Goal: Task Accomplishment & Management: Use online tool/utility

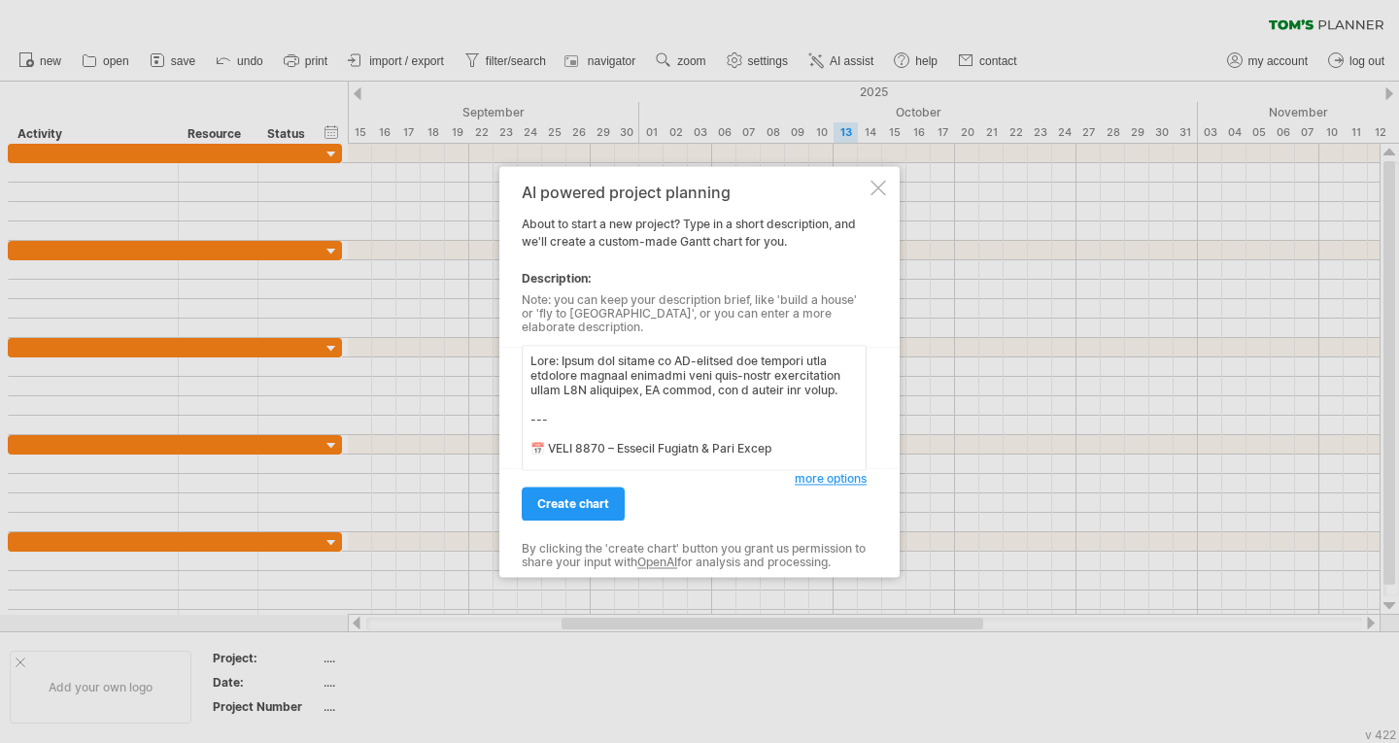
scroll to position [2471, 0]
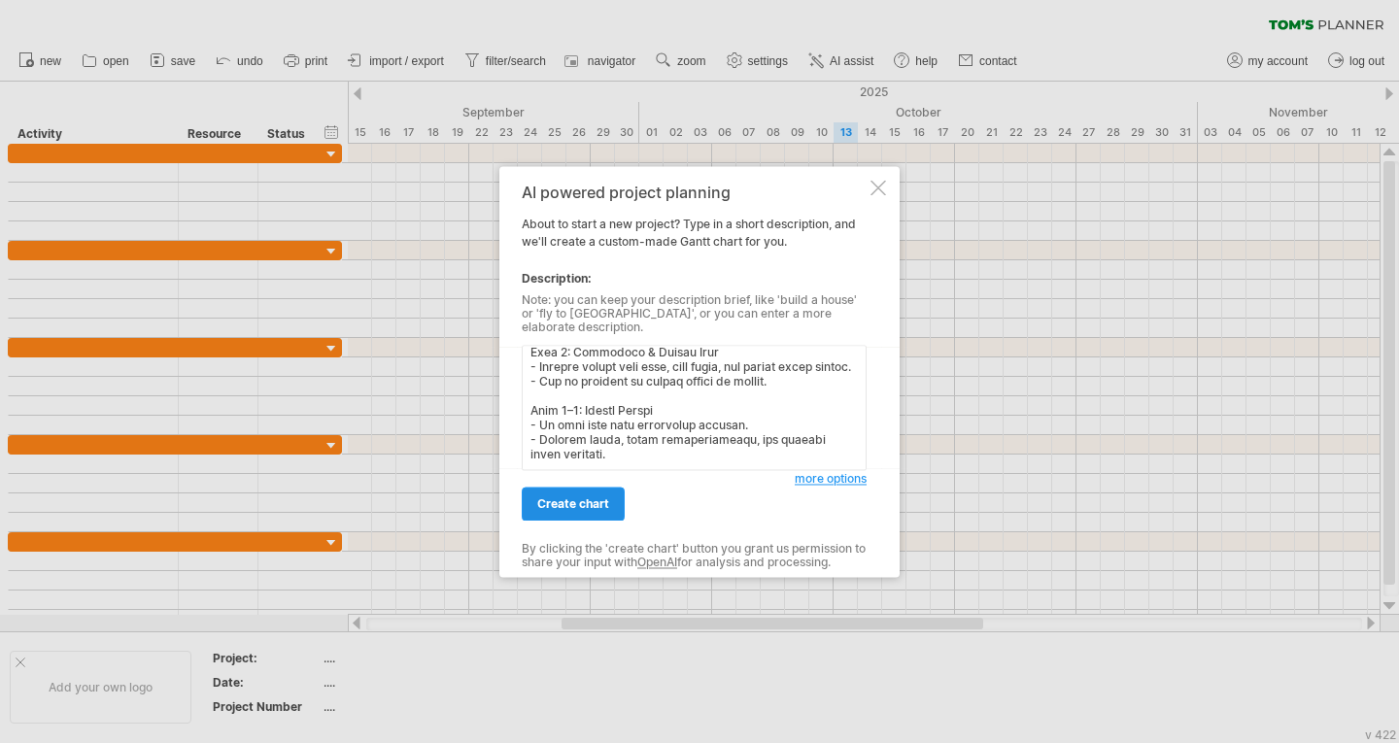
type textarea "Lore: Ipsum dol sitame co AD-elitsed doe tempori utla etdolore magnaal enimadmi…"
click at [584, 501] on span "create chart" at bounding box center [573, 503] width 72 height 15
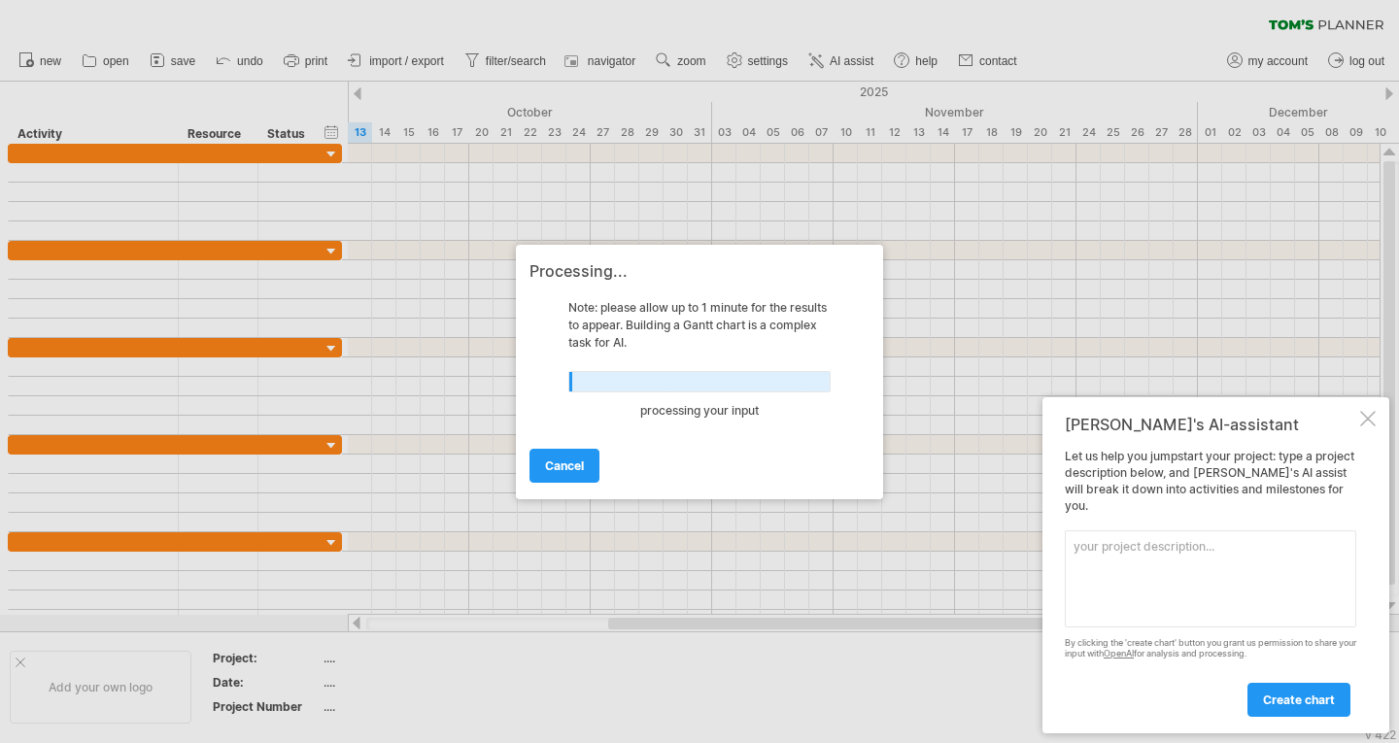
click at [1366, 426] on div at bounding box center [1368, 419] width 16 height 16
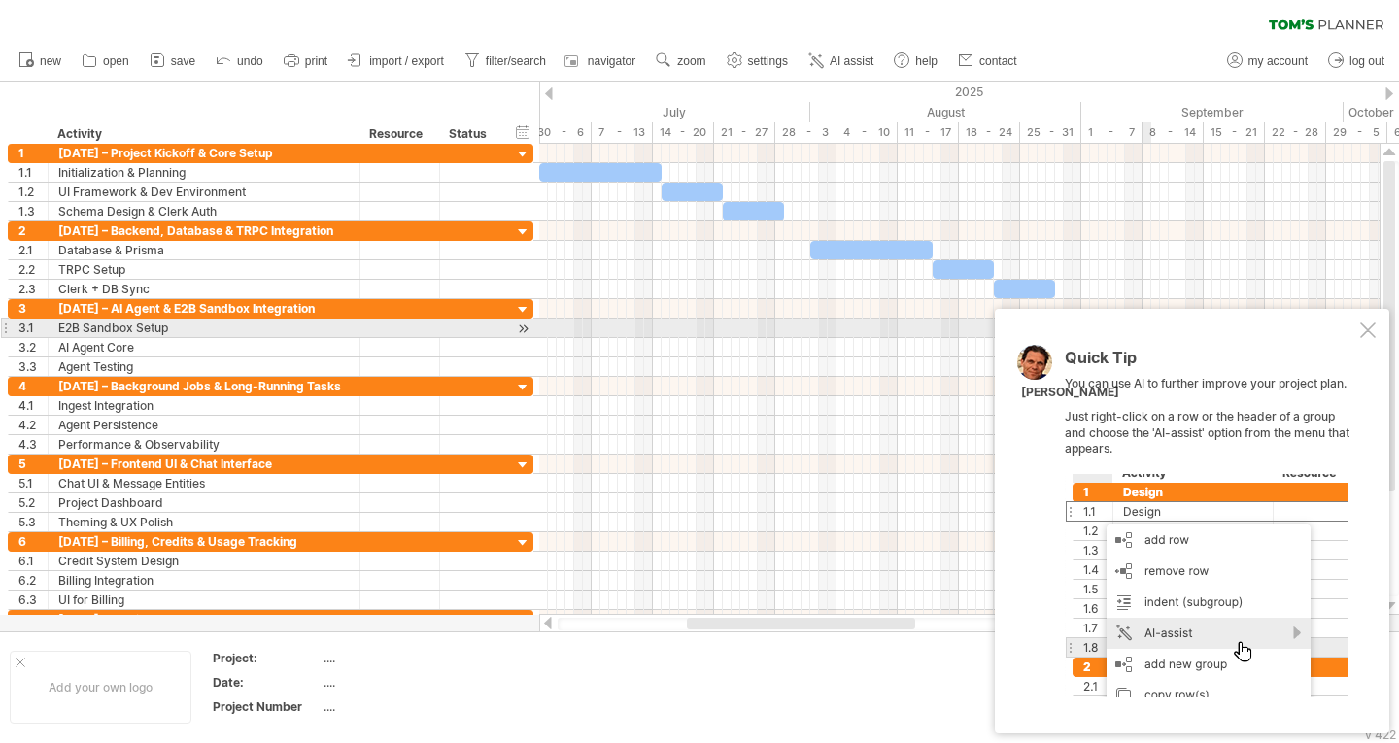
click at [1372, 329] on div at bounding box center [1368, 331] width 16 height 16
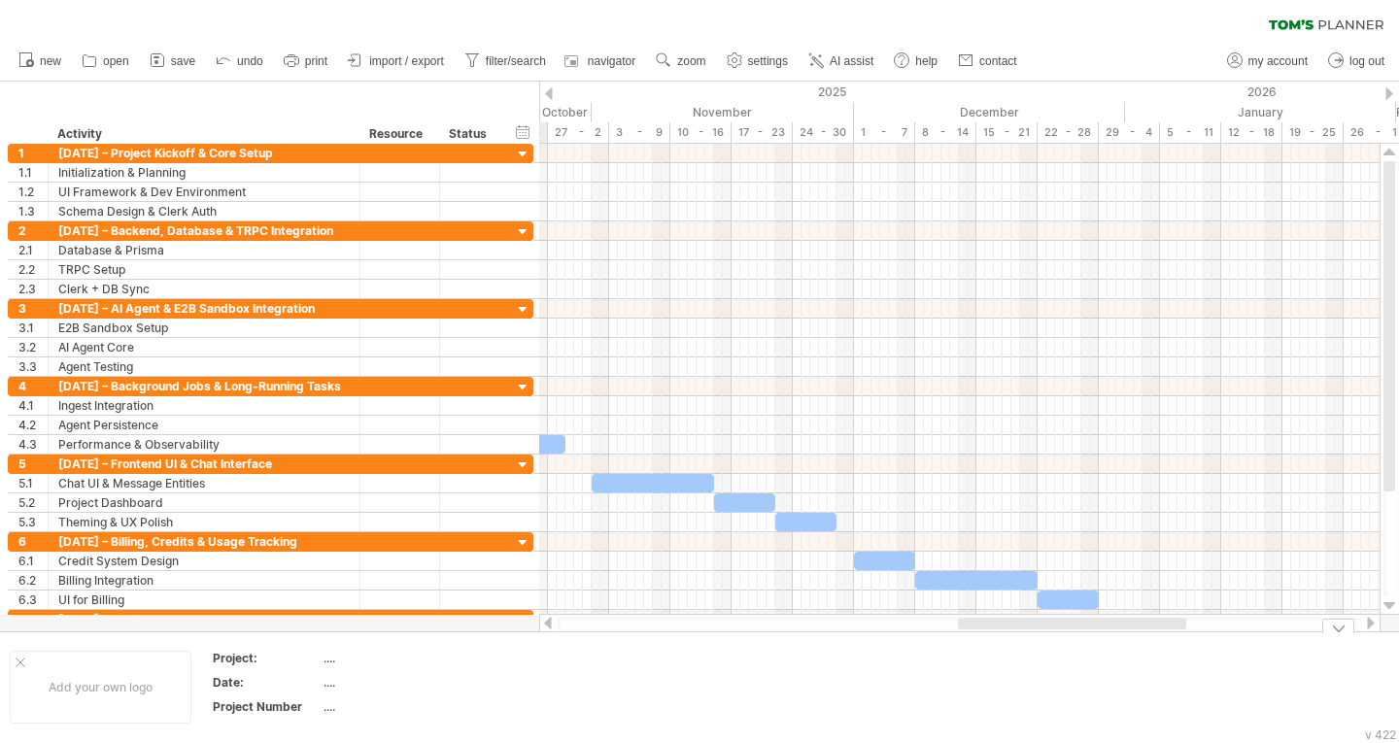
drag, startPoint x: 893, startPoint y: 622, endPoint x: 1164, endPoint y: 658, distance: 273.4
click at [1164, 658] on div "Trying to reach [DOMAIN_NAME] Connected again... 0% clear filter new 1" at bounding box center [699, 371] width 1399 height 743
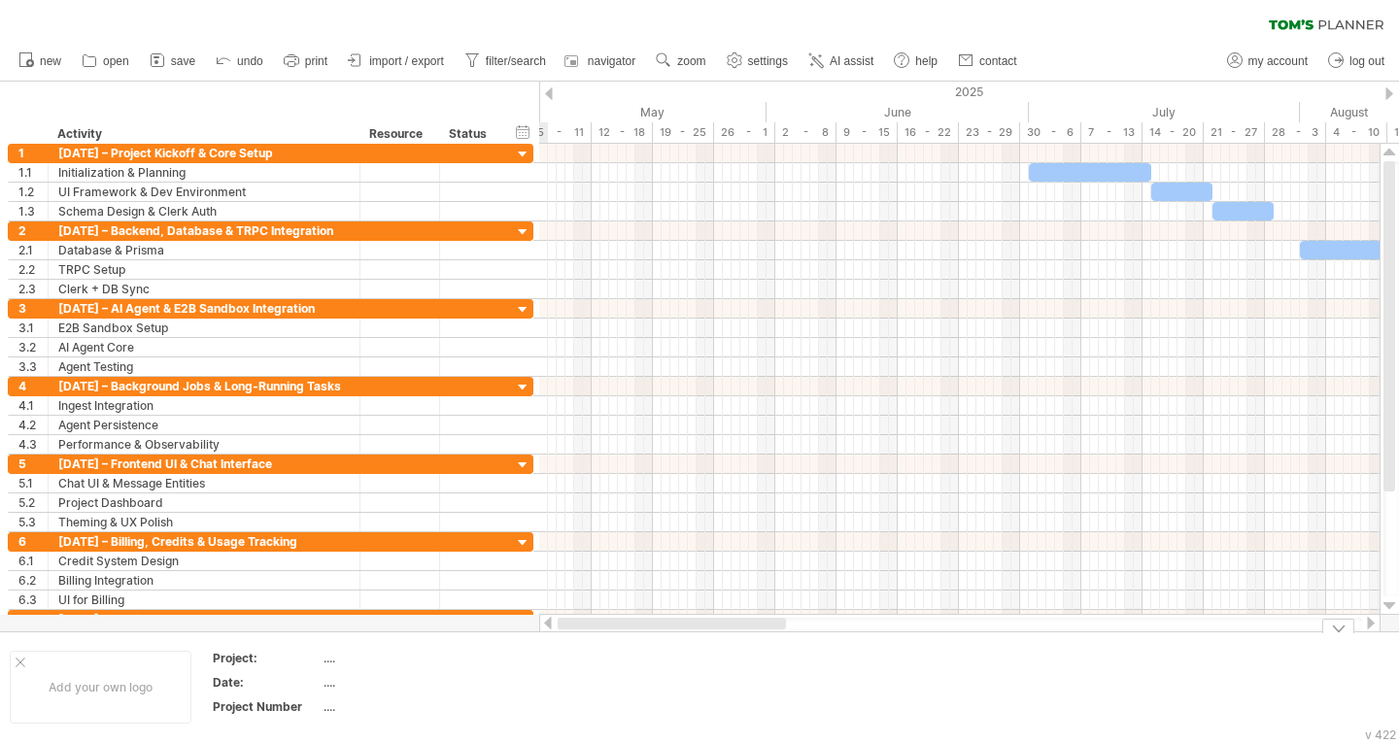
drag, startPoint x: 1161, startPoint y: 625, endPoint x: 696, endPoint y: 654, distance: 466.3
click at [696, 654] on div "Trying to reach [DOMAIN_NAME] Connected again... 0% clear filter new 1" at bounding box center [699, 371] width 1399 height 743
click at [416, 66] on span "import / export" at bounding box center [406, 61] width 75 height 14
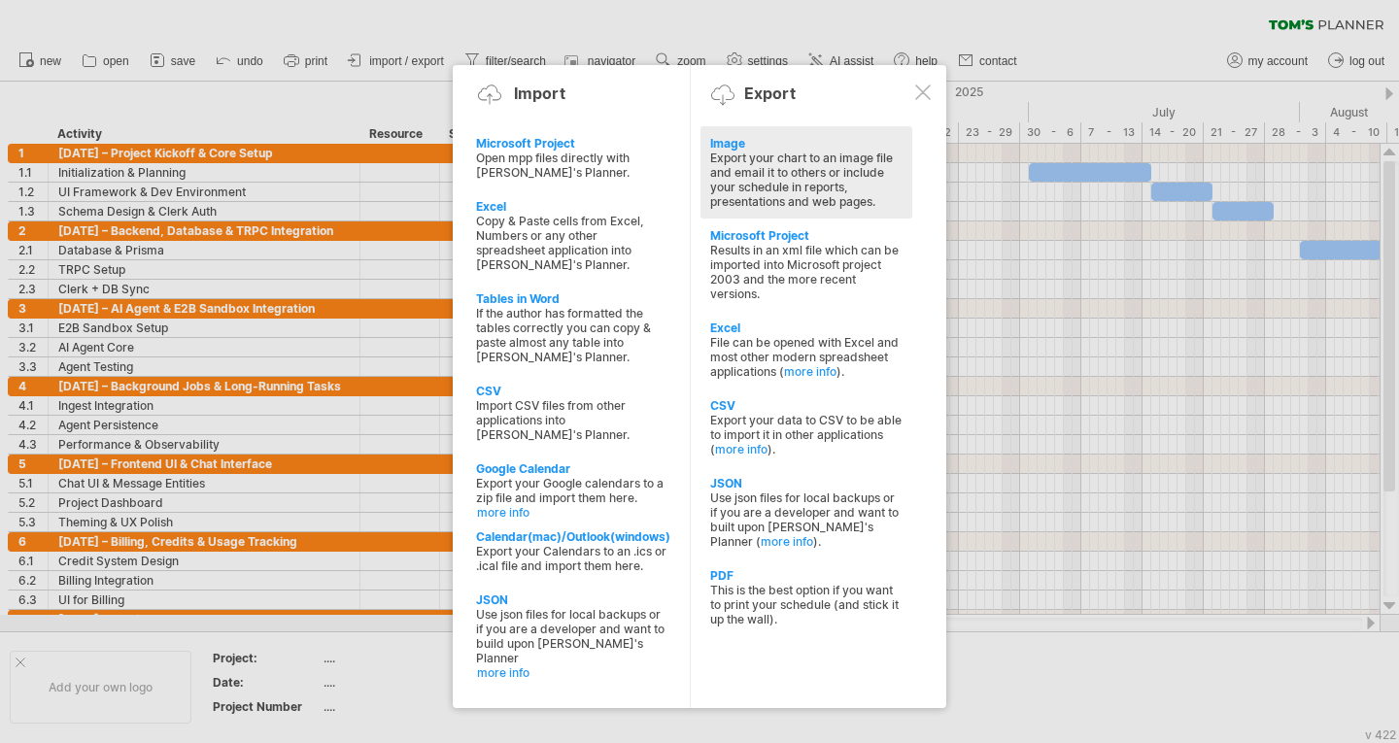
click at [772, 151] on div "Export your chart to an image file and email it to others or include your sched…" at bounding box center [806, 180] width 192 height 58
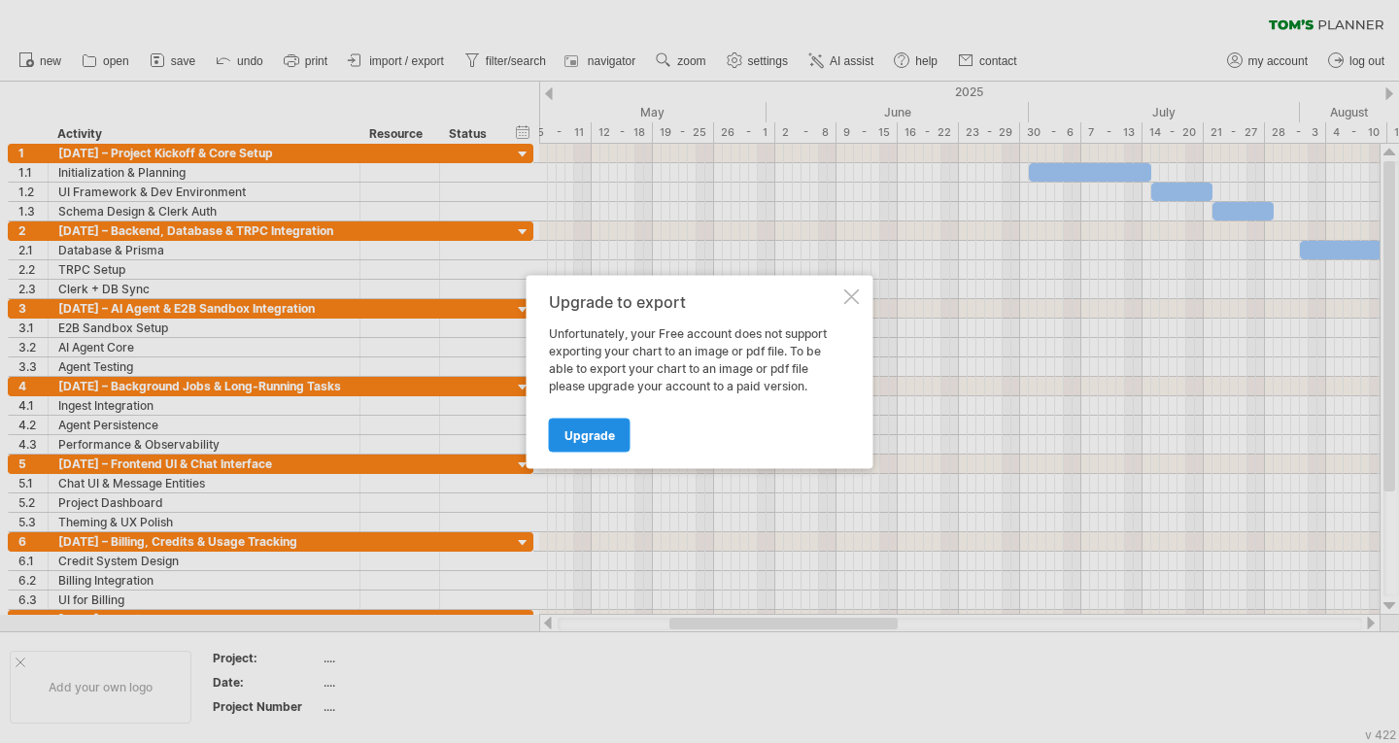
click at [592, 435] on span "Upgrade" at bounding box center [589, 434] width 51 height 15
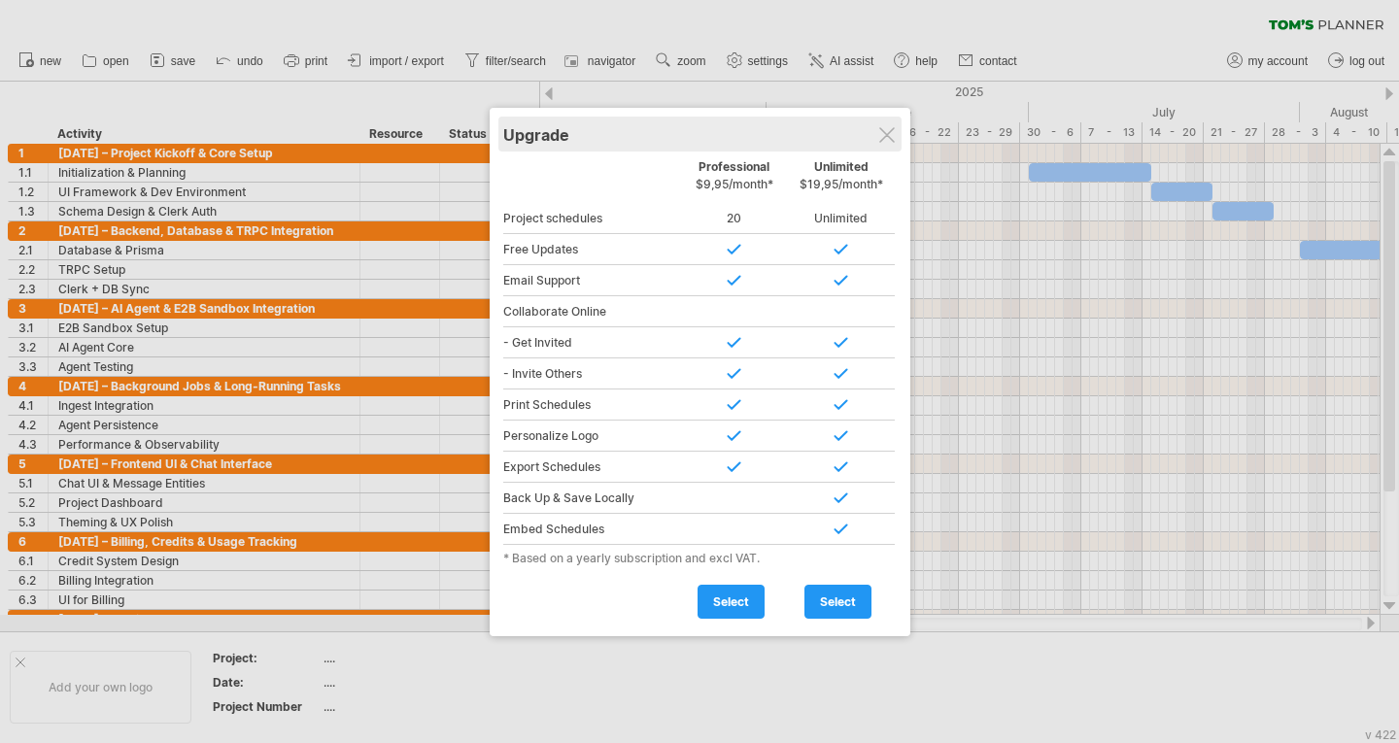
click at [871, 140] on div "Upgrade" at bounding box center [699, 134] width 393 height 35
click at [888, 138] on div at bounding box center [887, 135] width 16 height 16
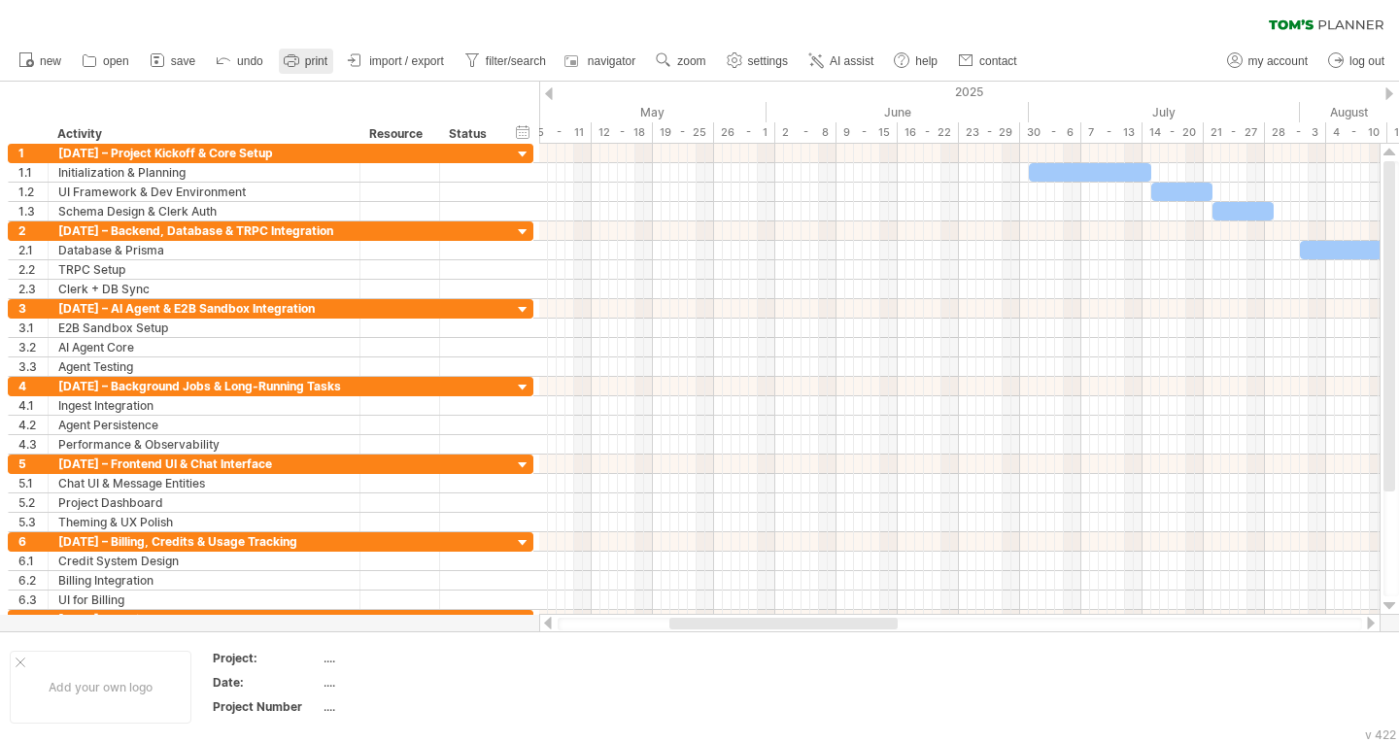
click at [314, 56] on span "print" at bounding box center [316, 61] width 22 height 14
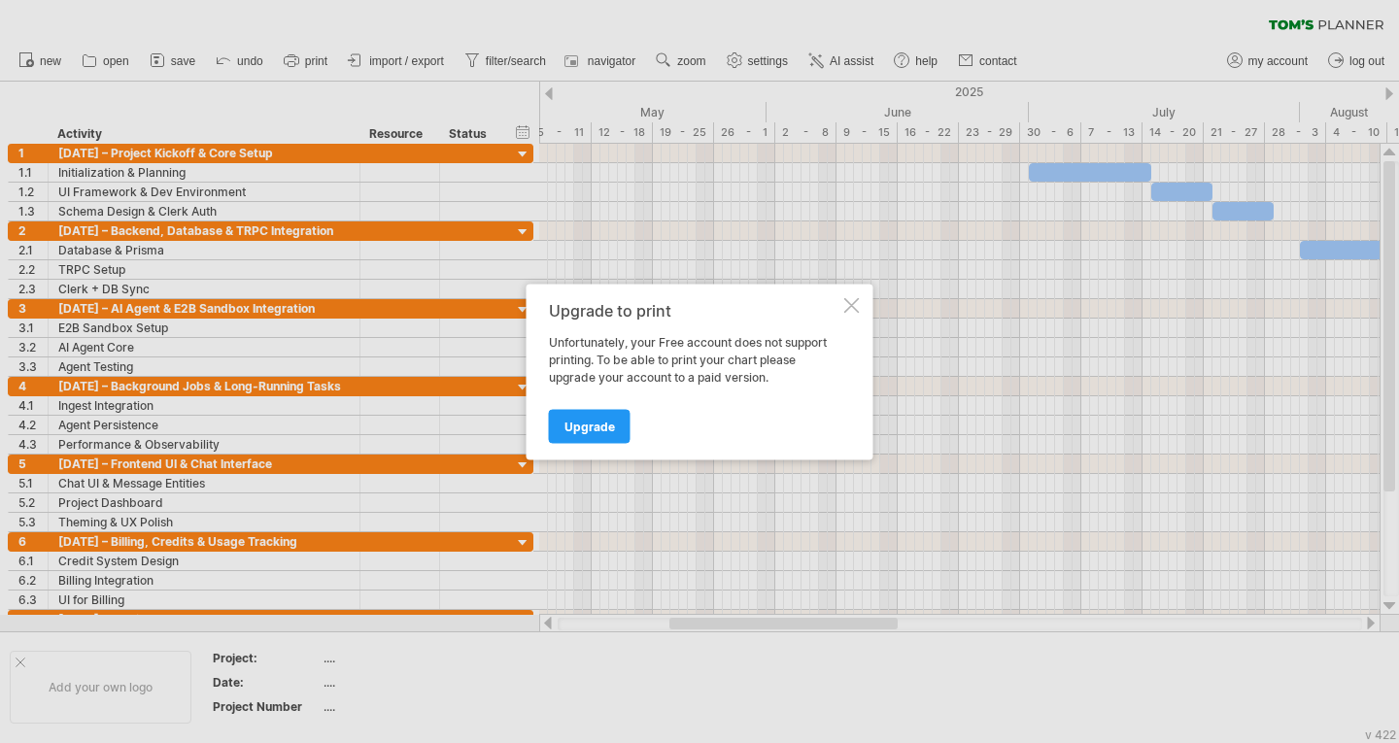
click at [849, 302] on div at bounding box center [852, 305] width 16 height 16
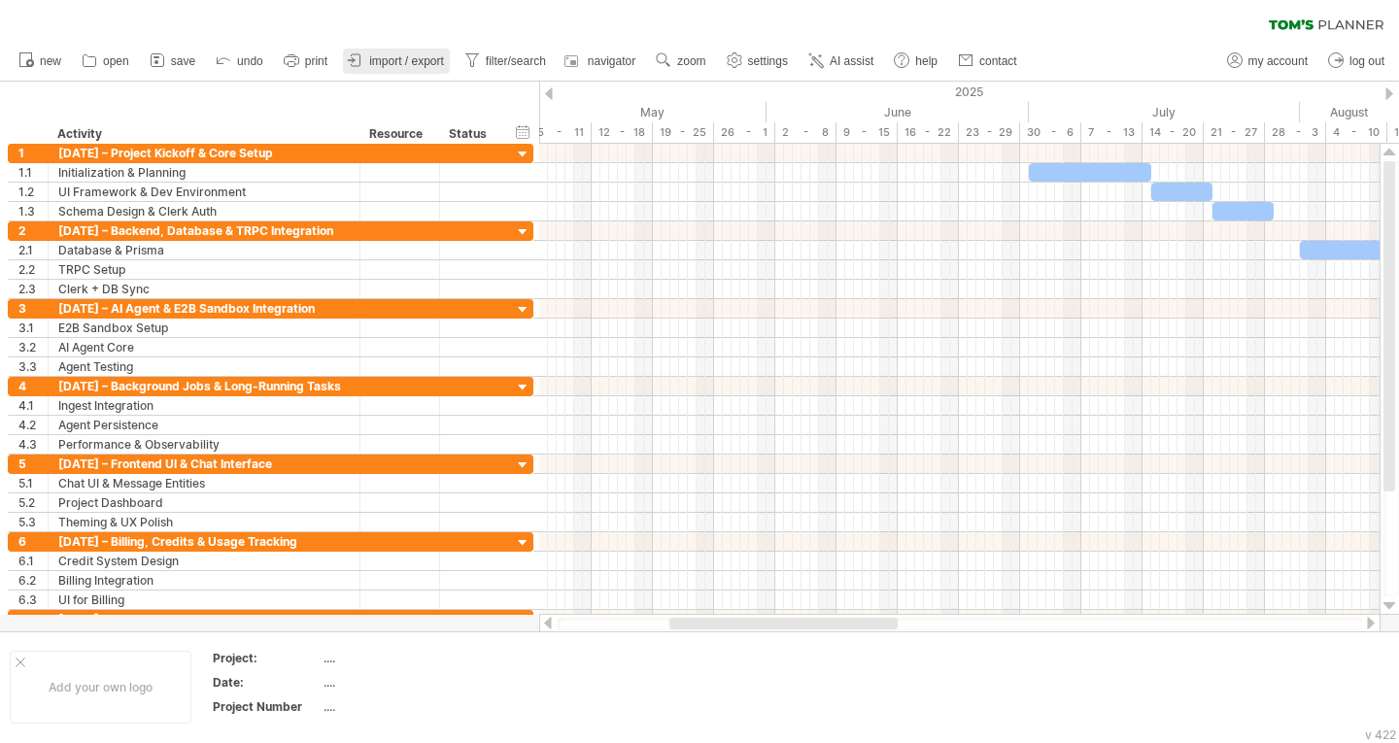
click at [411, 51] on link "import / export" at bounding box center [396, 61] width 107 height 25
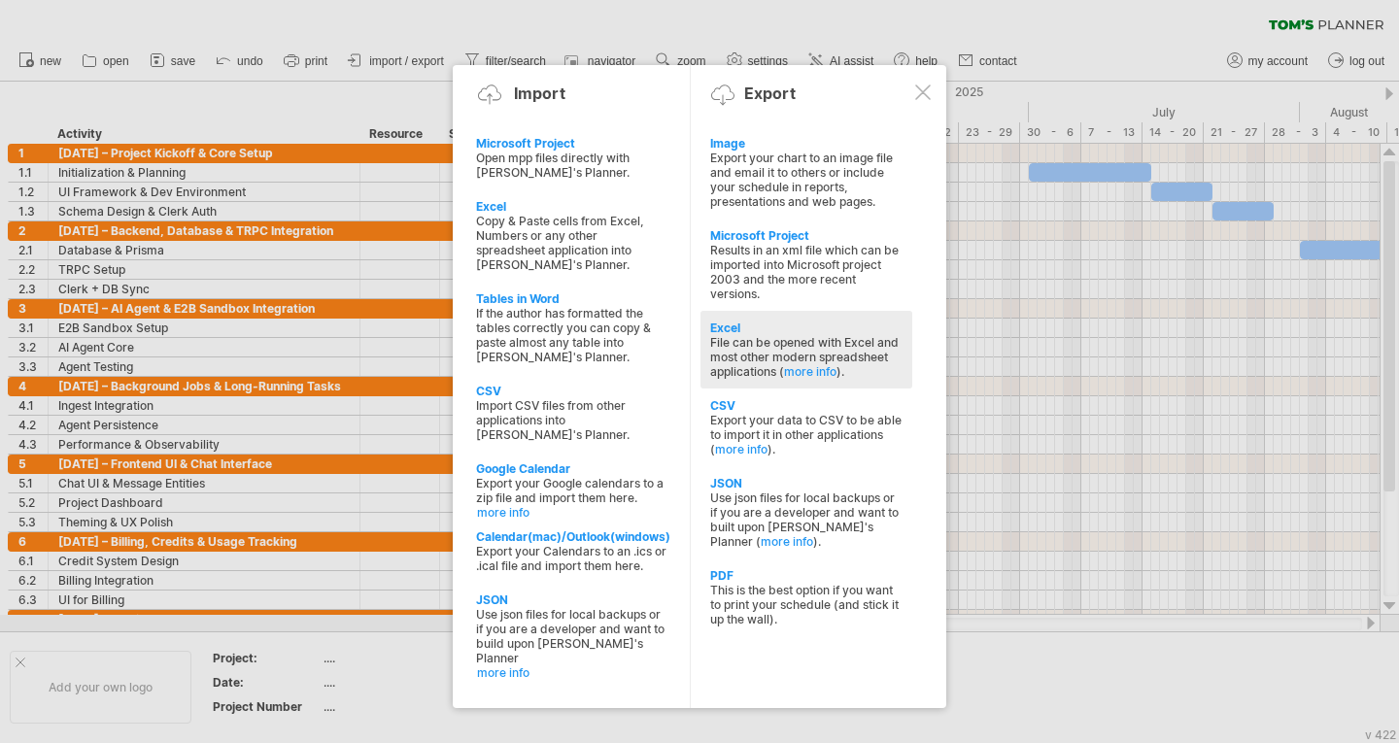
click at [766, 337] on div "File can be opened with Excel and most other modern spreadsheet applications ( …" at bounding box center [806, 357] width 192 height 44
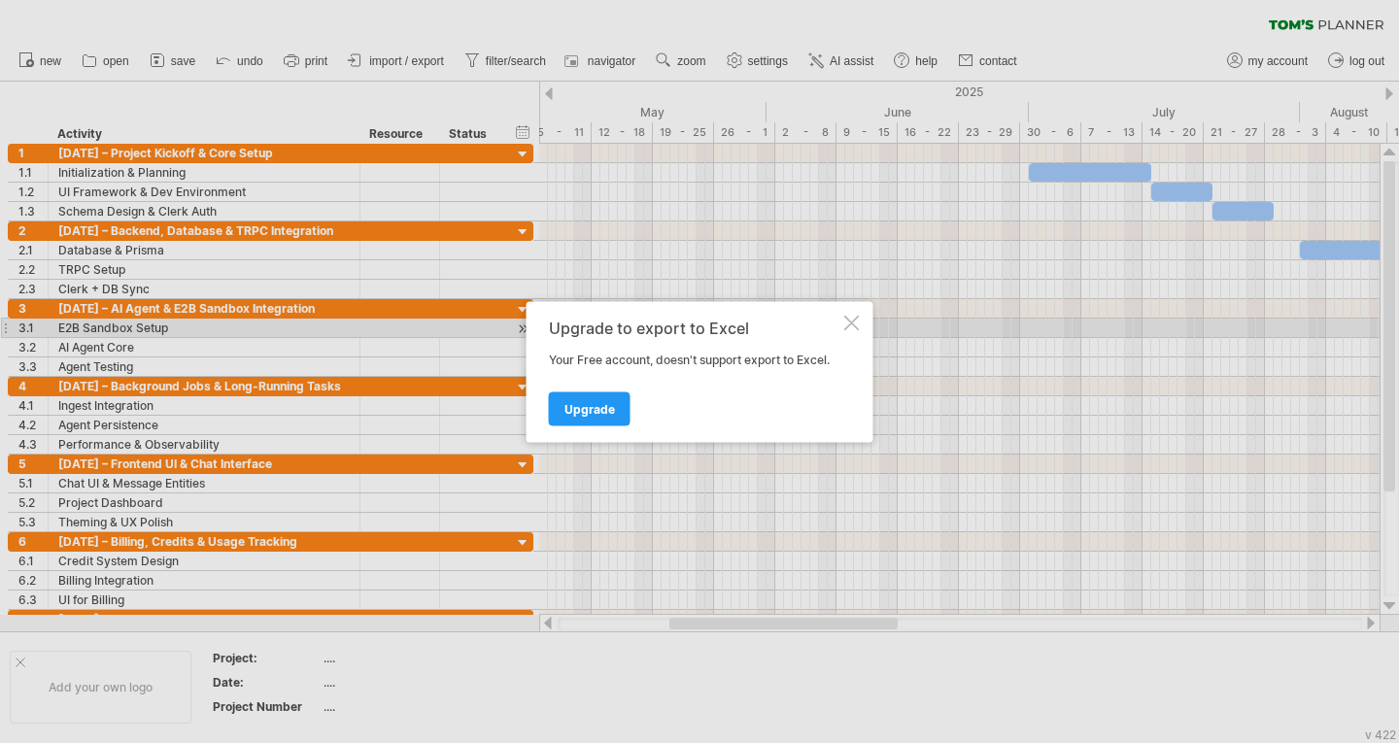
click at [847, 320] on div at bounding box center [852, 323] width 16 height 16
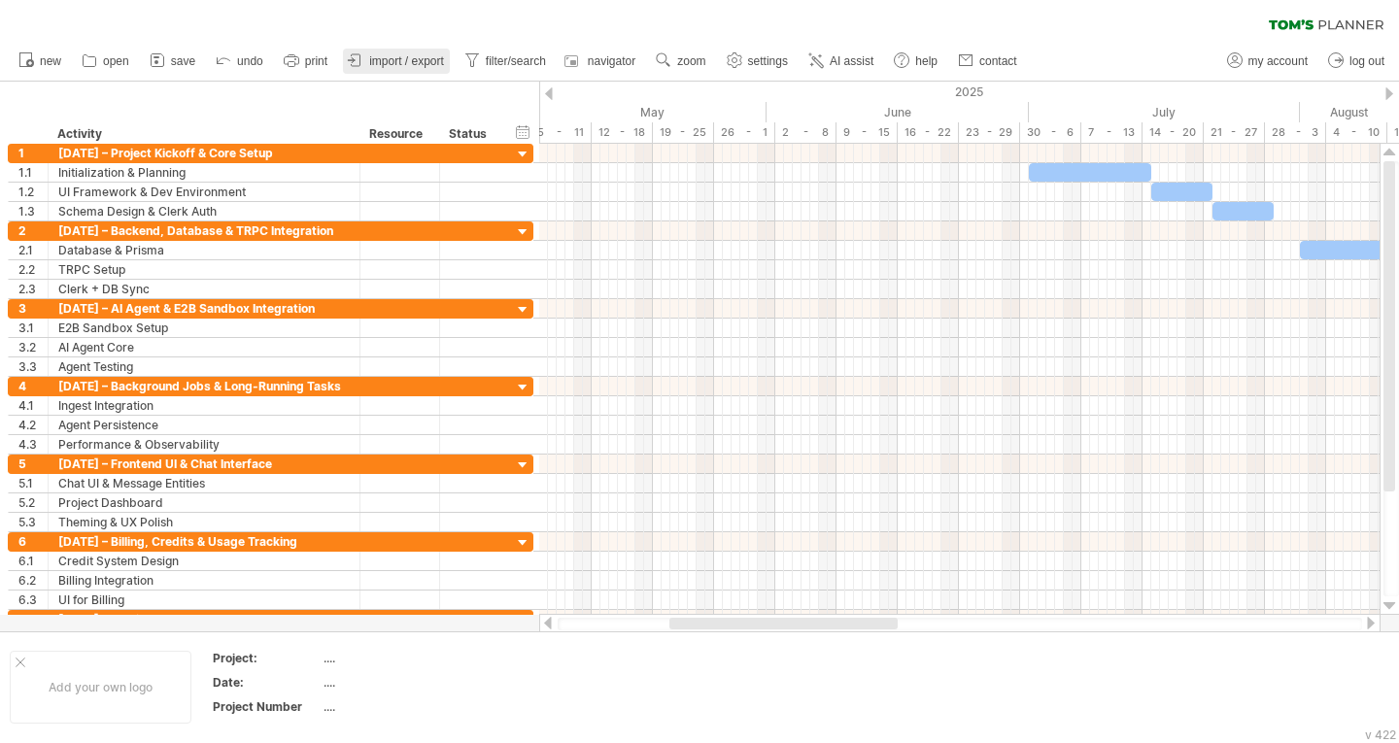
click at [394, 55] on span "import / export" at bounding box center [406, 61] width 75 height 14
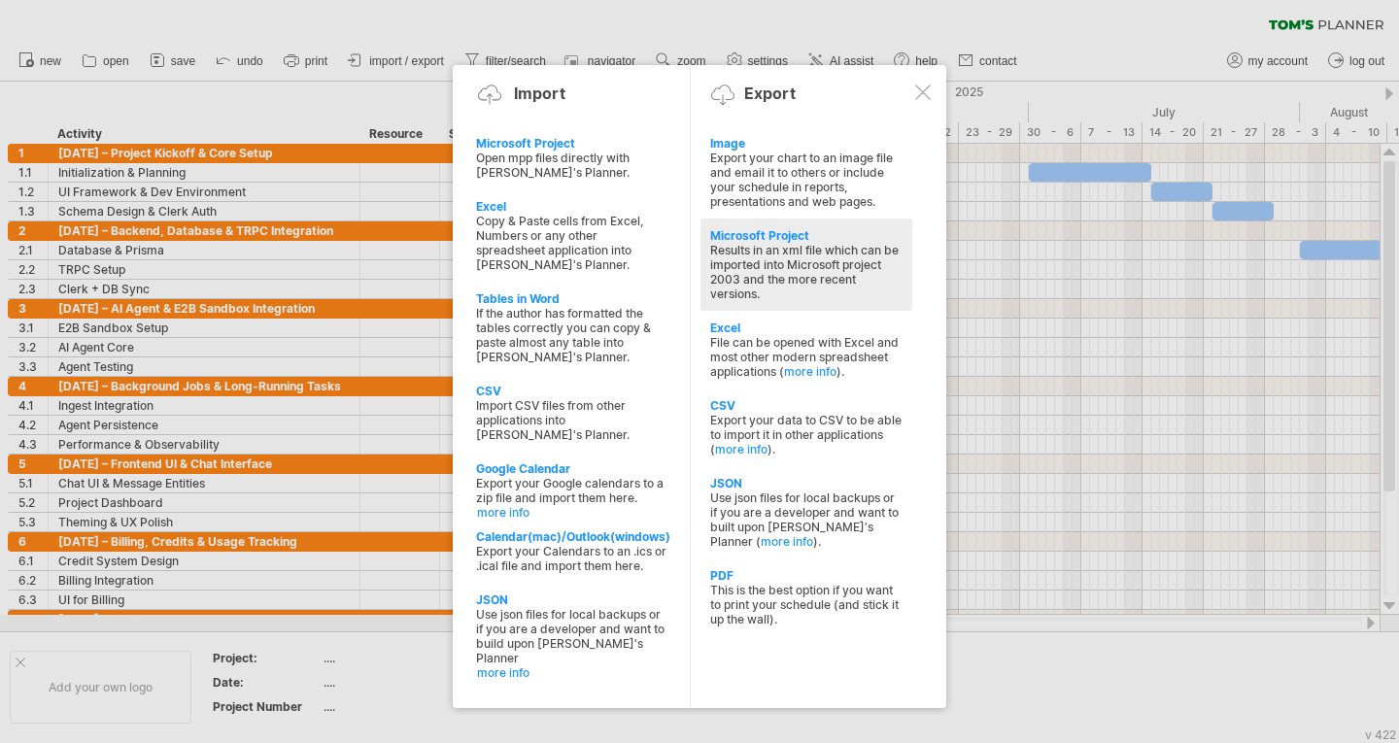
click at [838, 280] on div "Results in an xml file which can be imported into Microsoft project 2003 and th…" at bounding box center [806, 272] width 192 height 58
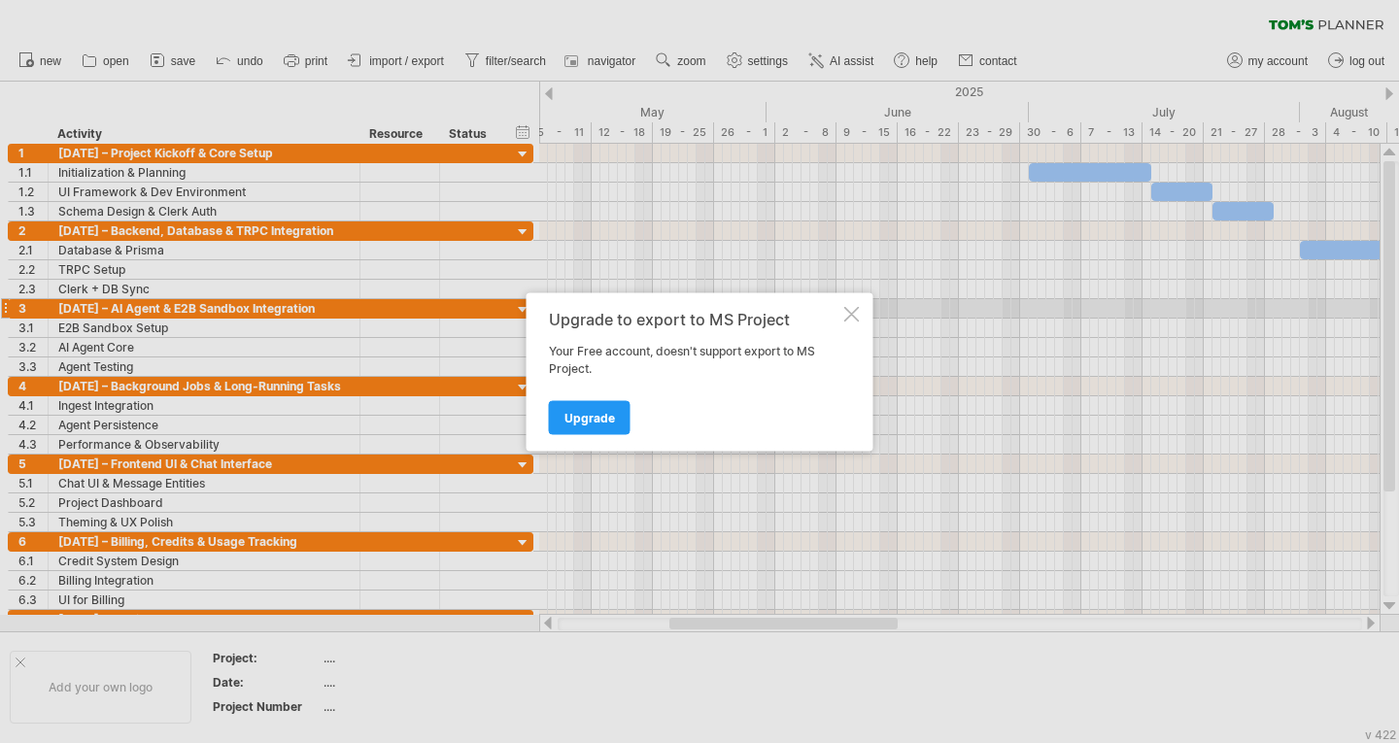
click at [859, 313] on div at bounding box center [852, 314] width 16 height 16
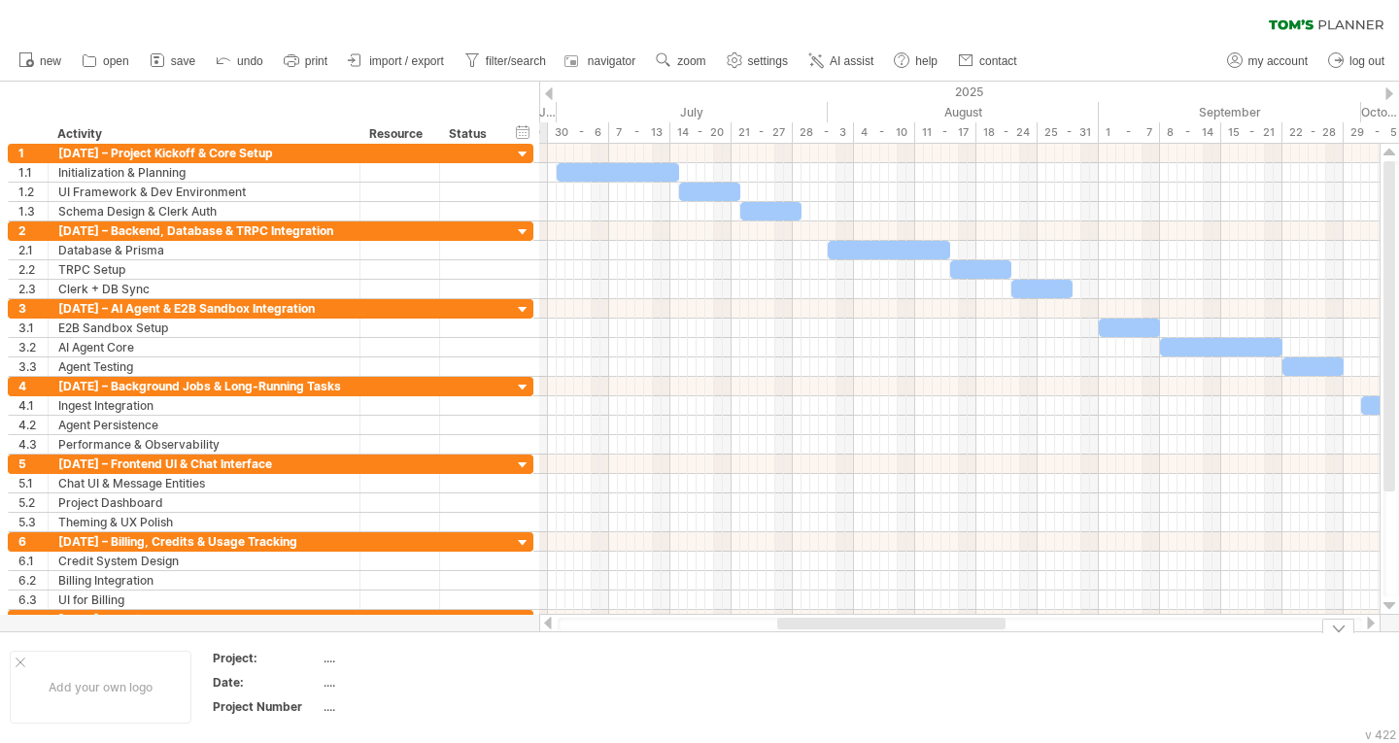
drag, startPoint x: 749, startPoint y: 627, endPoint x: 857, endPoint y: 635, distance: 108.2
click at [857, 635] on div "Trying to reach [DOMAIN_NAME] Connected again... 0% clear filter new 1" at bounding box center [699, 371] width 1399 height 743
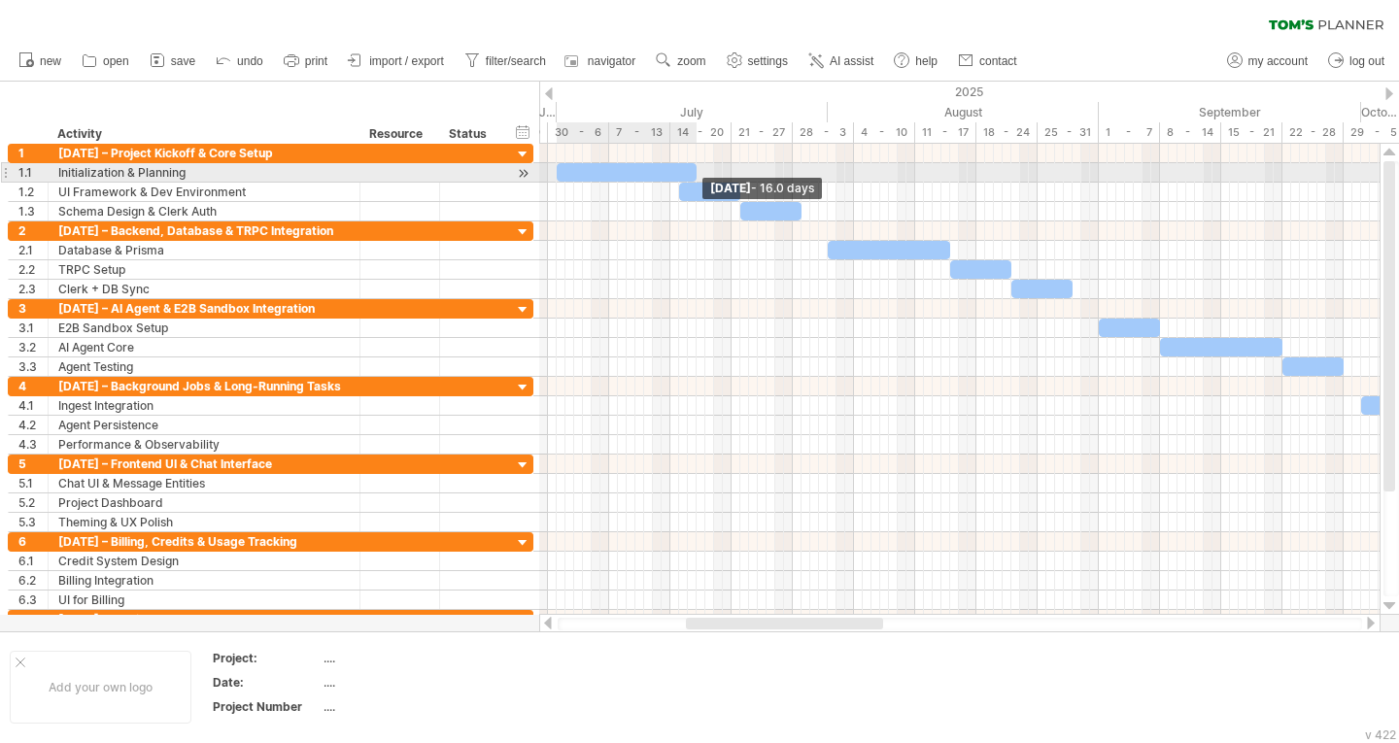
drag, startPoint x: 677, startPoint y: 169, endPoint x: 693, endPoint y: 179, distance: 18.3
click at [693, 179] on span at bounding box center [697, 172] width 8 height 18
click at [641, 169] on div at bounding box center [627, 172] width 140 height 18
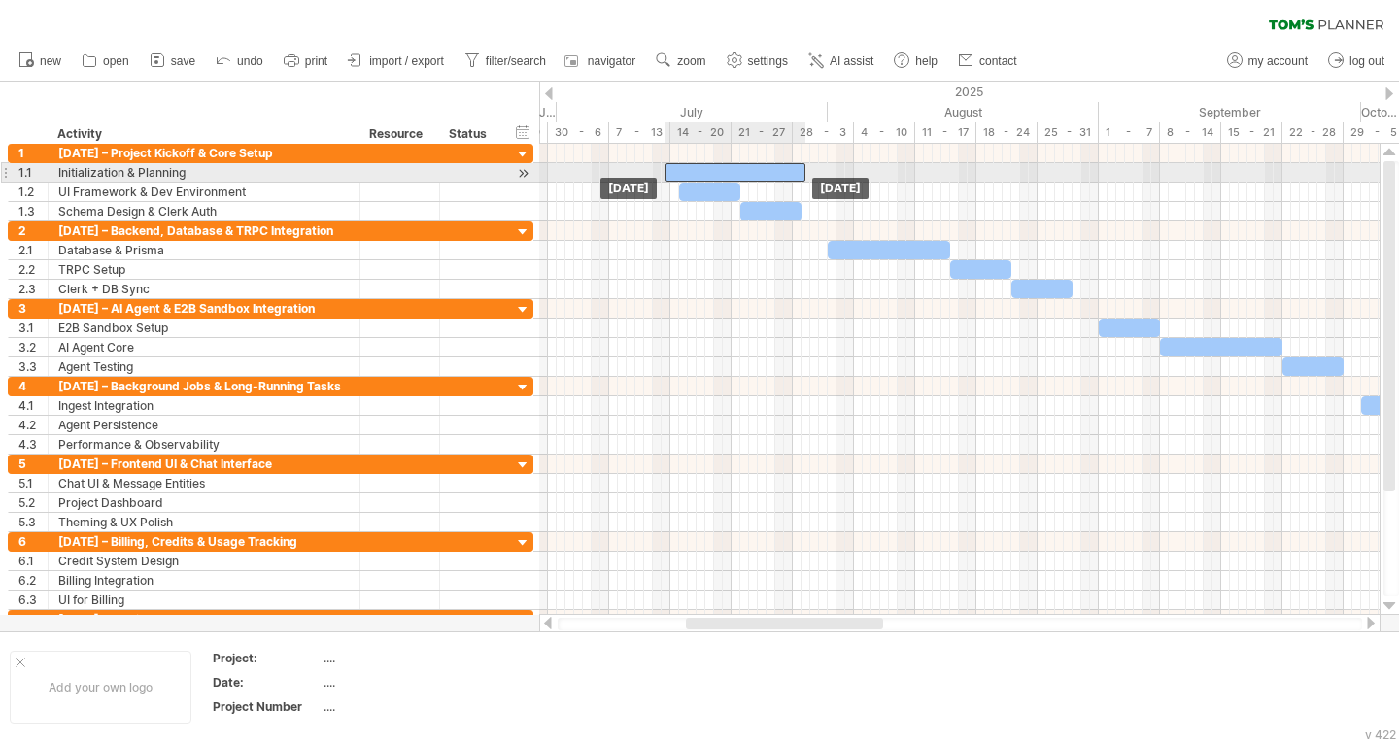
drag, startPoint x: 641, startPoint y: 169, endPoint x: 751, endPoint y: 166, distance: 109.8
click at [751, 166] on div at bounding box center [735, 172] width 140 height 18
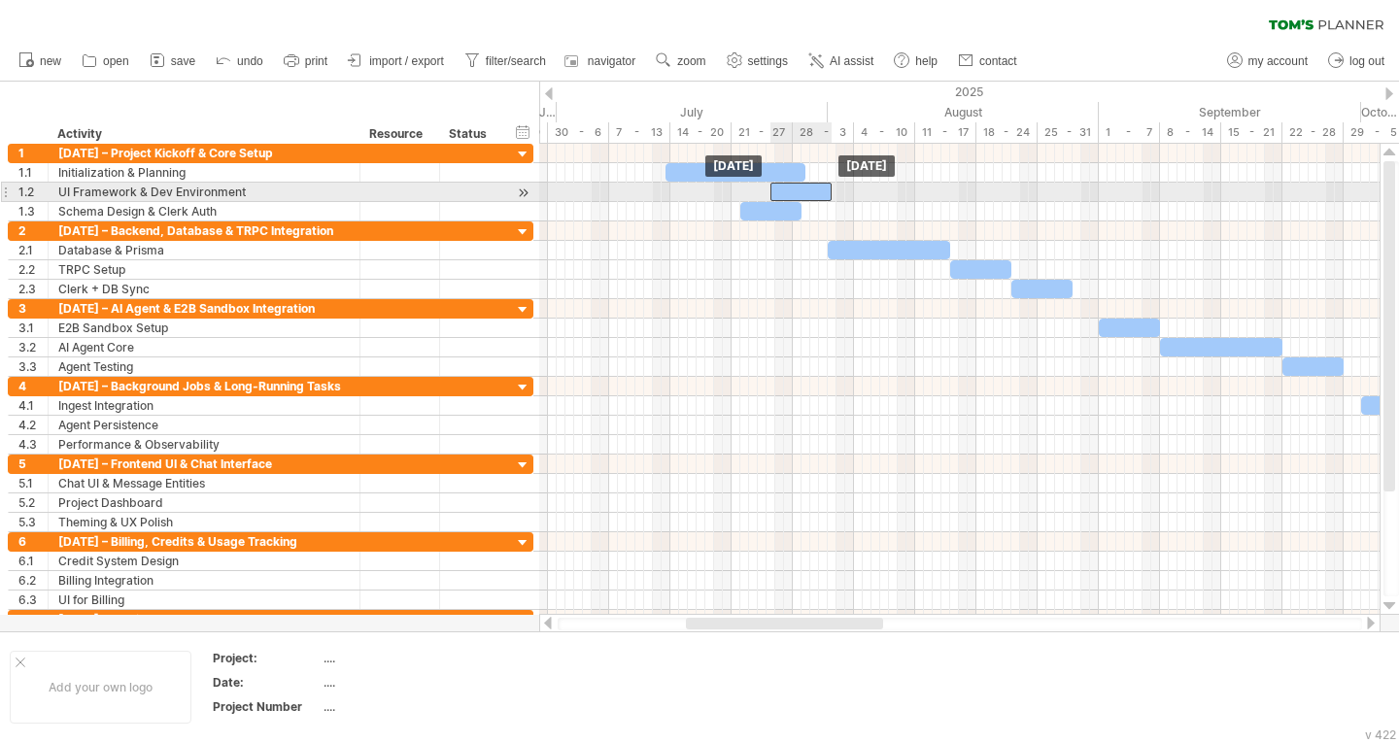
drag, startPoint x: 722, startPoint y: 189, endPoint x: 813, endPoint y: 184, distance: 91.5
click at [813, 184] on div at bounding box center [800, 192] width 61 height 18
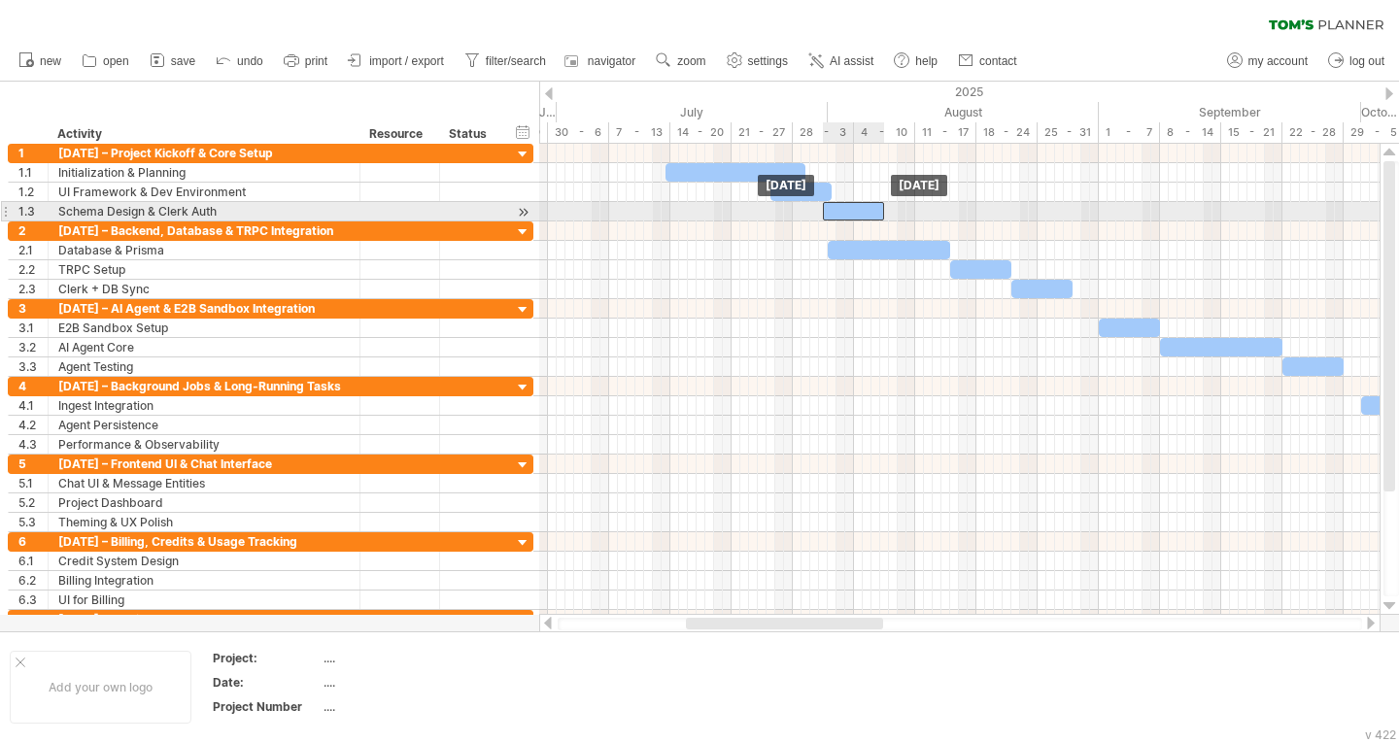
drag, startPoint x: 775, startPoint y: 208, endPoint x: 860, endPoint y: 202, distance: 84.7
click at [860, 202] on div at bounding box center [853, 211] width 61 height 18
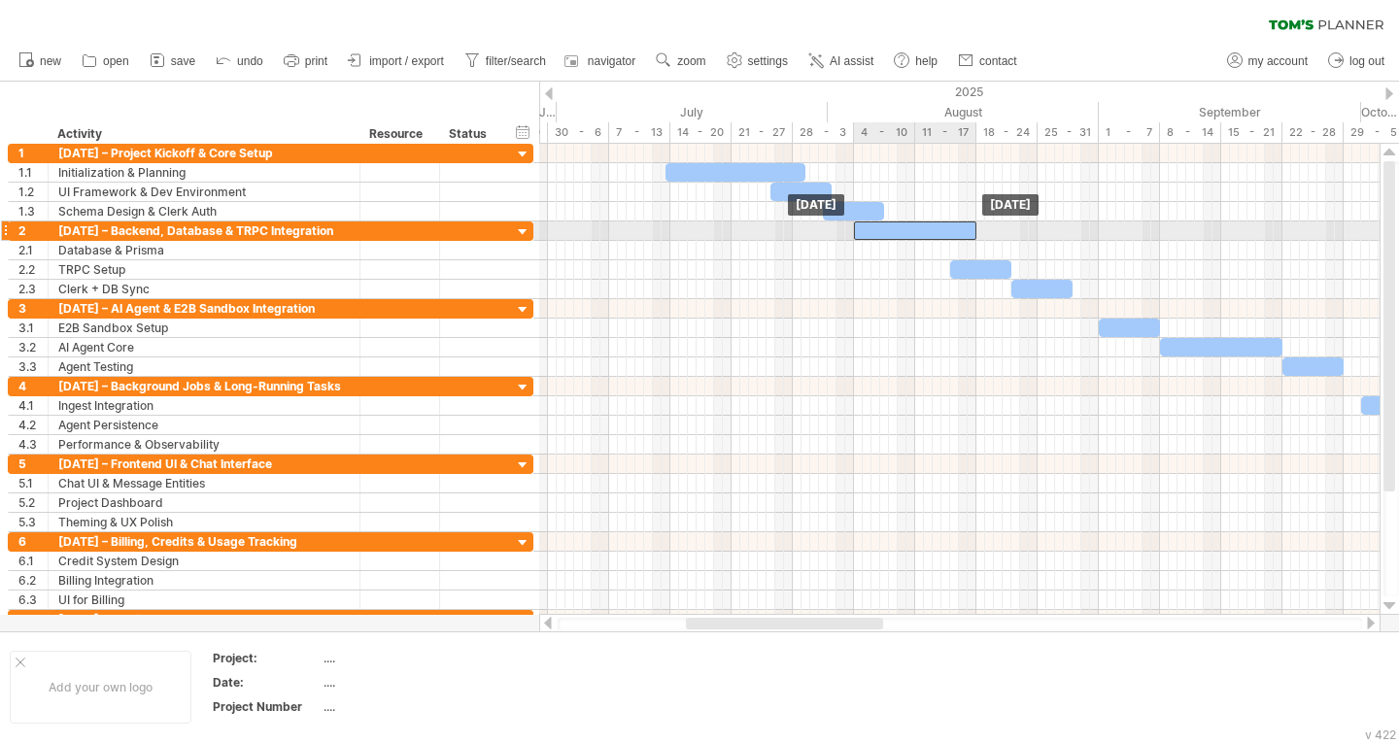
drag, startPoint x: 883, startPoint y: 246, endPoint x: 911, endPoint y: 231, distance: 31.7
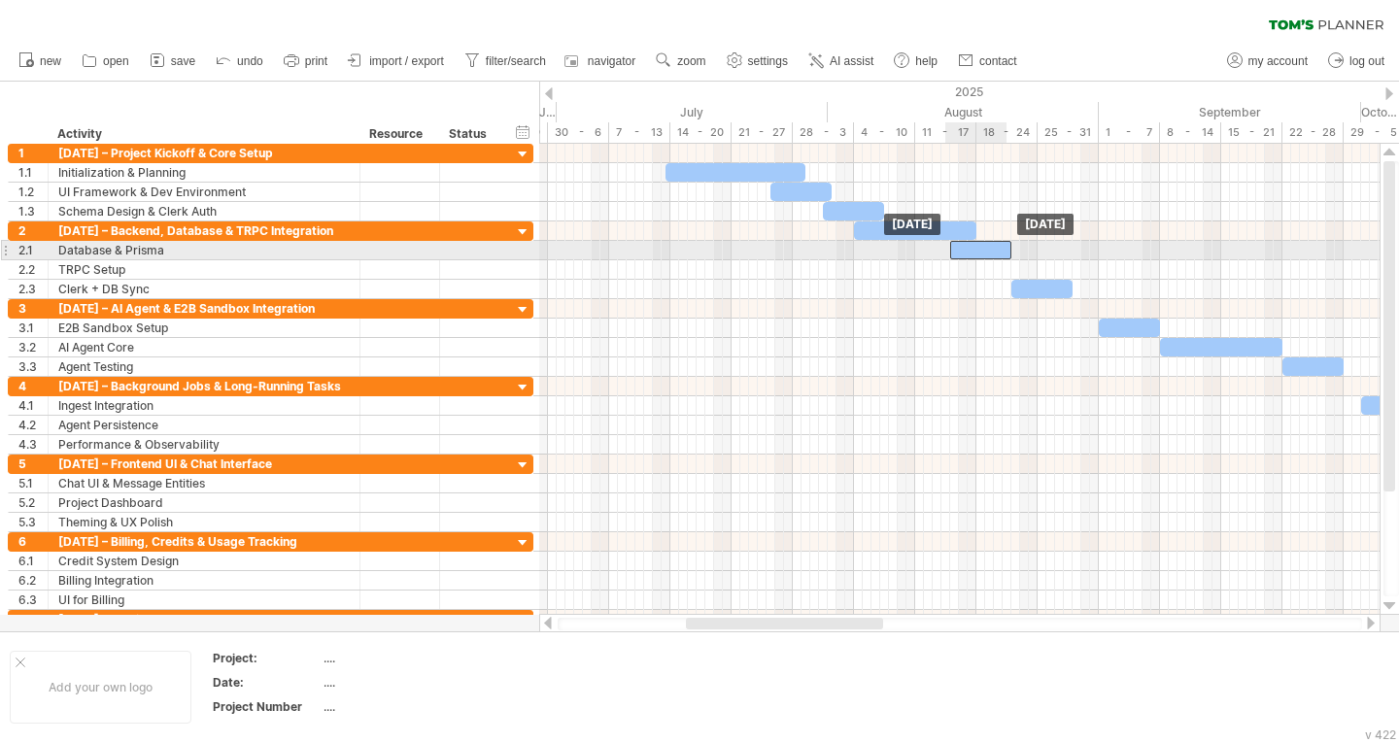
drag, startPoint x: 980, startPoint y: 269, endPoint x: 978, endPoint y: 251, distance: 18.6
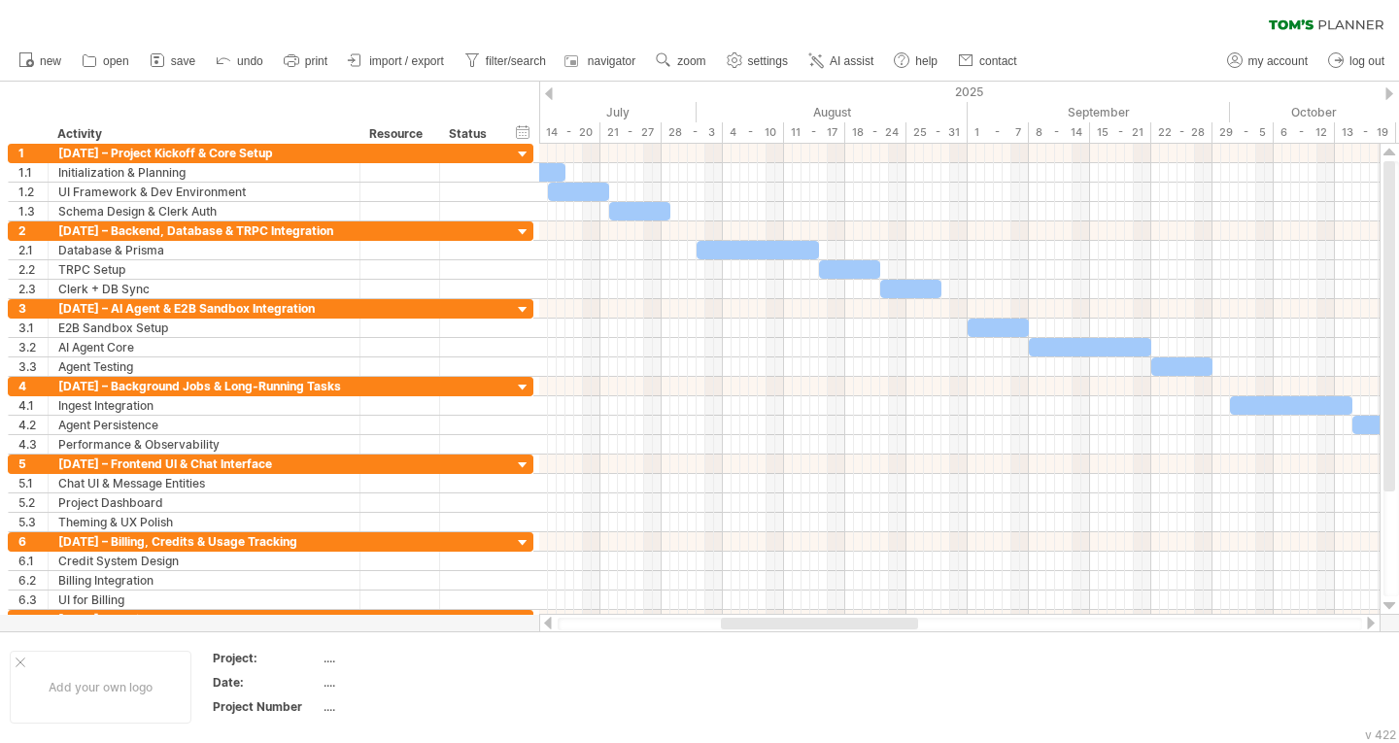
drag, startPoint x: 827, startPoint y: 624, endPoint x: 862, endPoint y: 629, distance: 35.3
click at [862, 629] on div at bounding box center [819, 624] width 197 height 12
click at [693, 58] on span "zoom" at bounding box center [691, 61] width 28 height 14
click at [772, 53] on link "settings" at bounding box center [758, 61] width 72 height 25
select select "*"
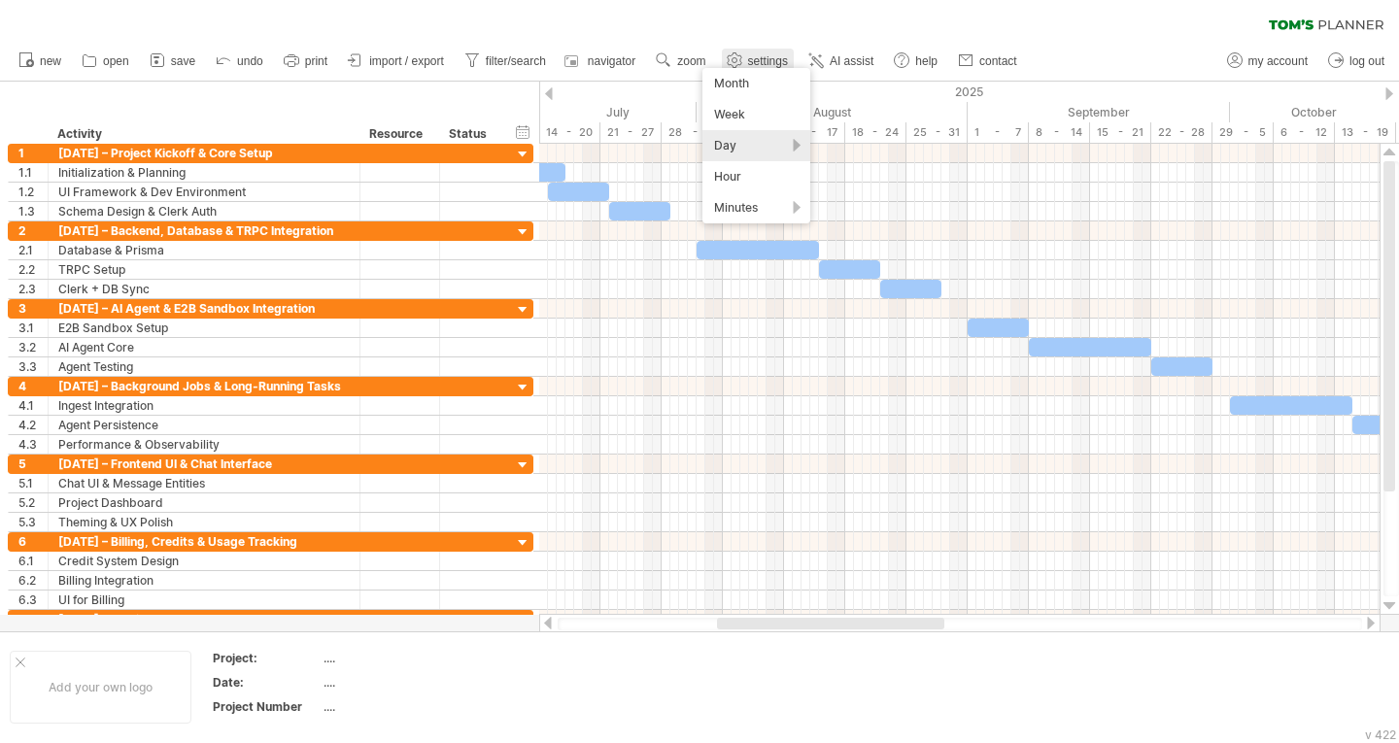
select select "**"
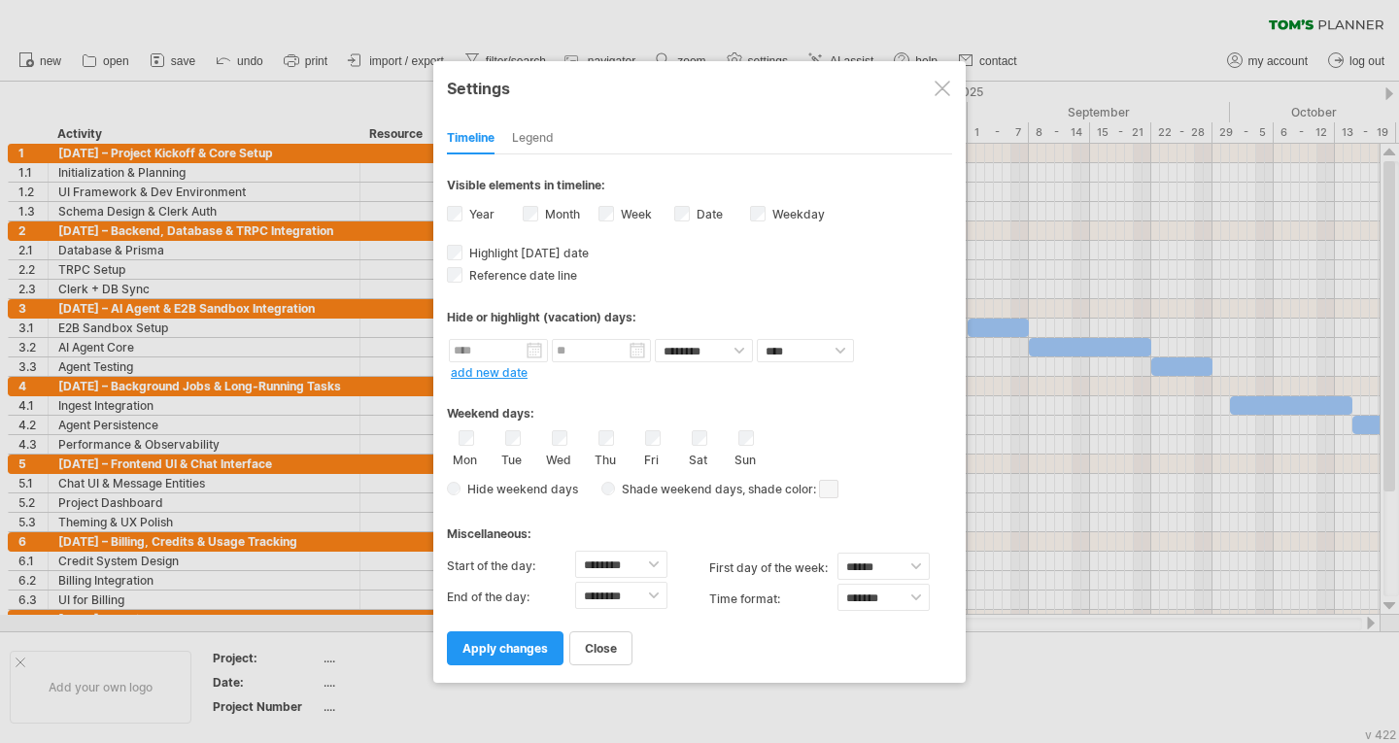
click at [946, 85] on div at bounding box center [943, 89] width 16 height 16
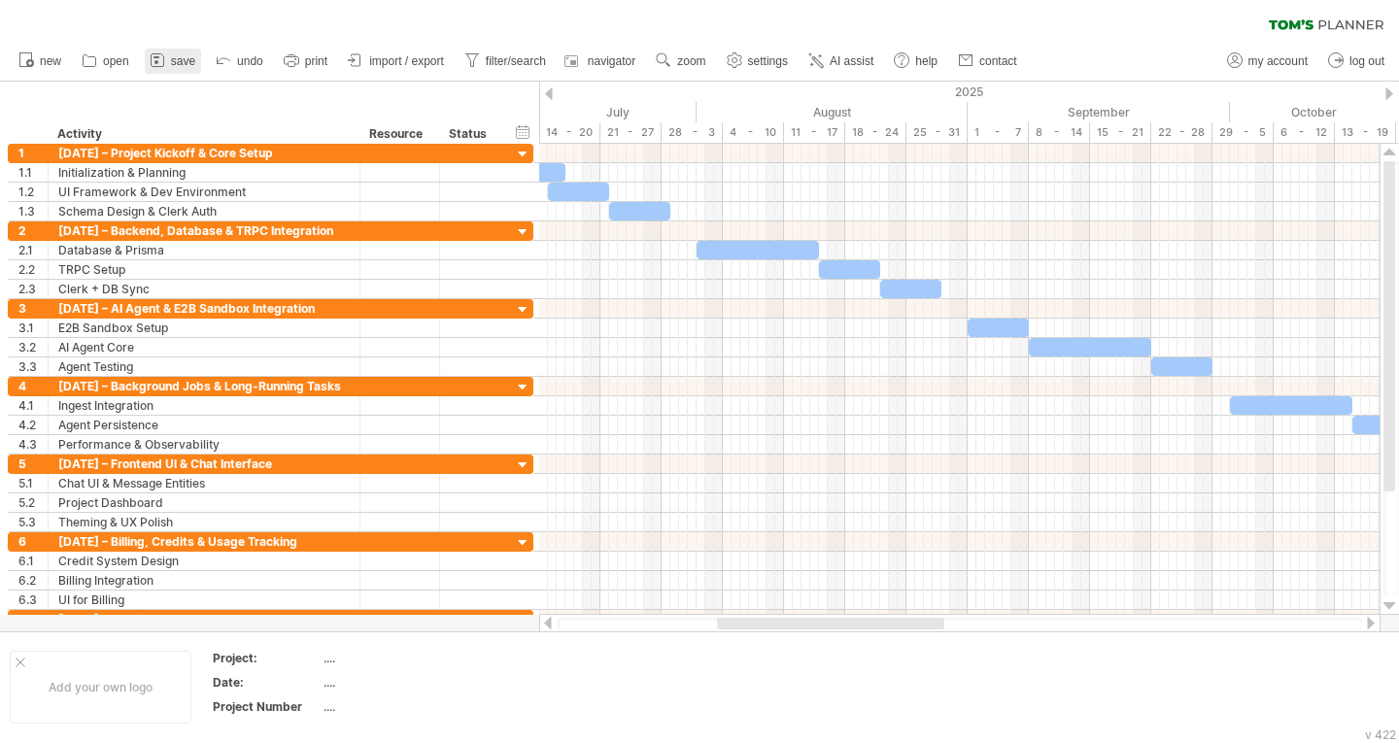
click at [177, 65] on span "save" at bounding box center [183, 61] width 24 height 14
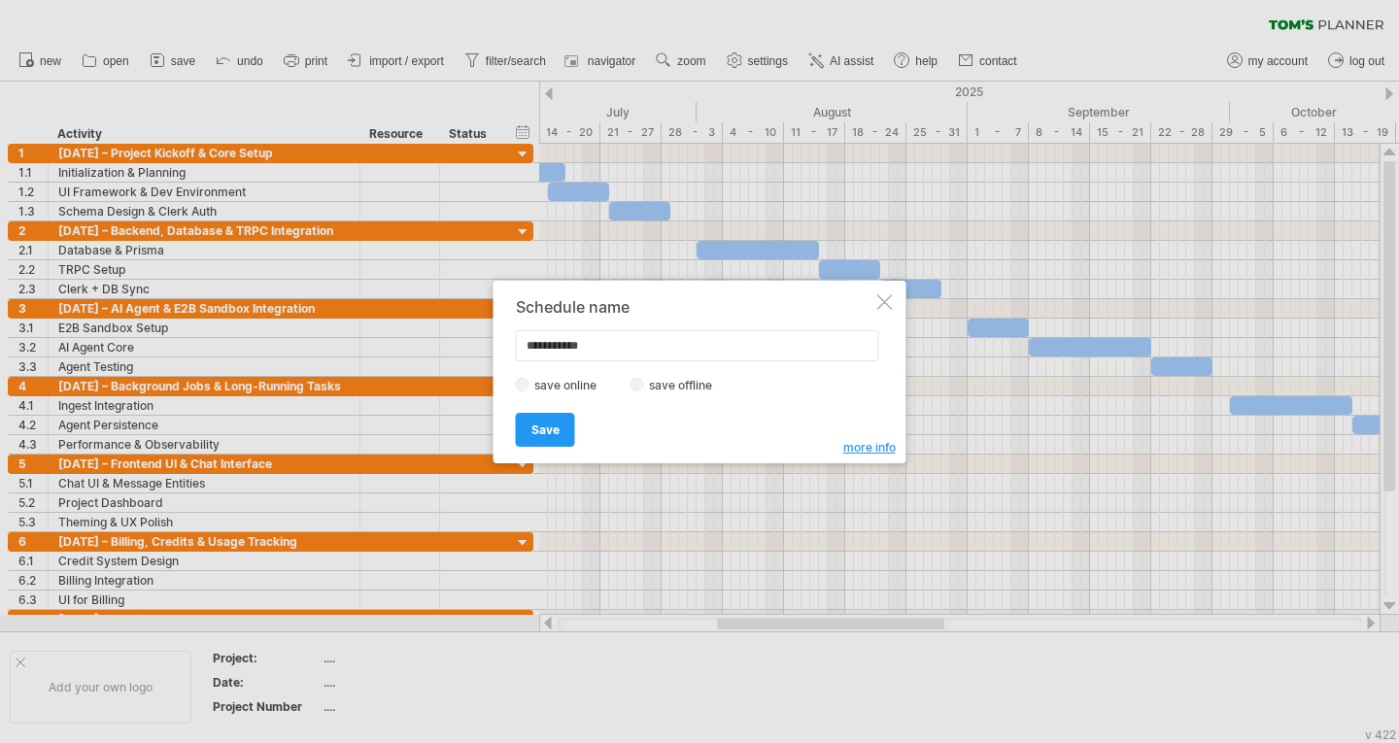
click at [683, 389] on label "save offline" at bounding box center [686, 385] width 85 height 15
click at [547, 426] on span "Save" at bounding box center [545, 430] width 28 height 15
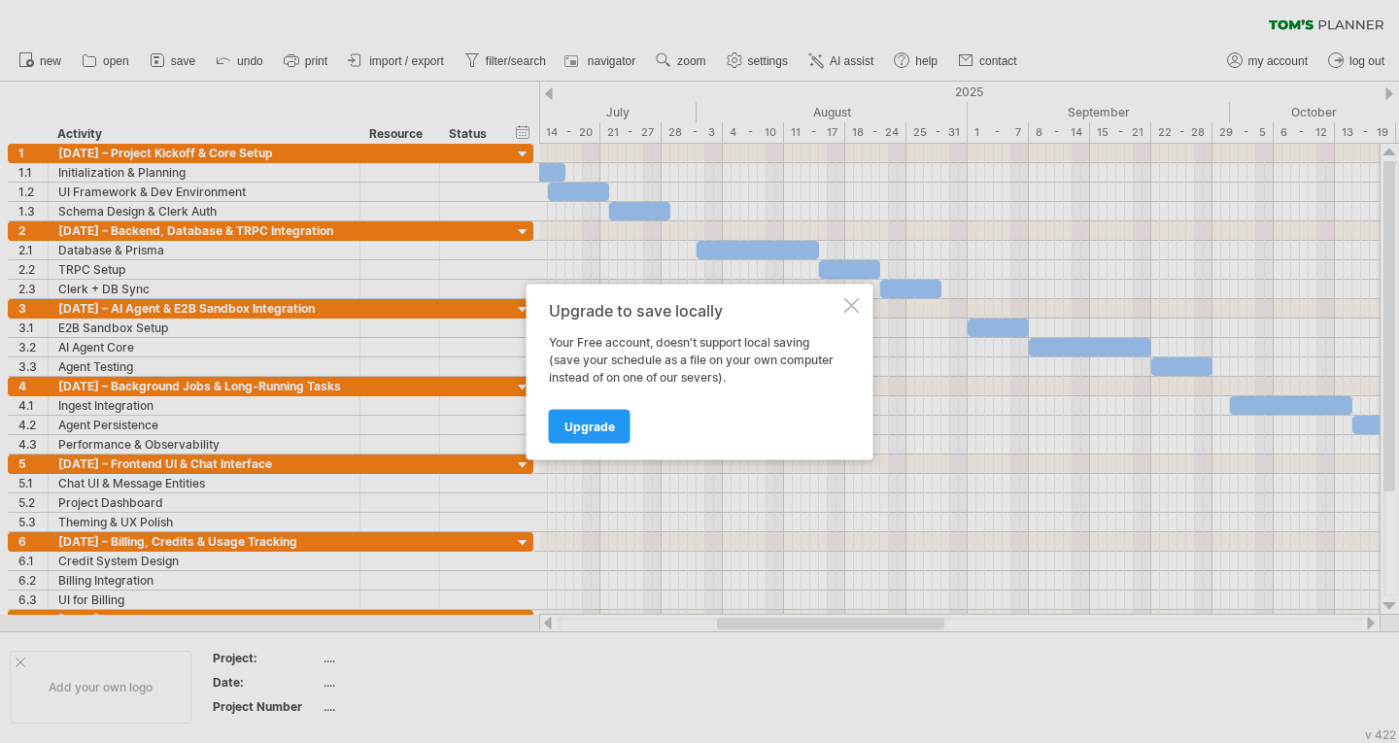
click at [855, 308] on div at bounding box center [852, 305] width 16 height 16
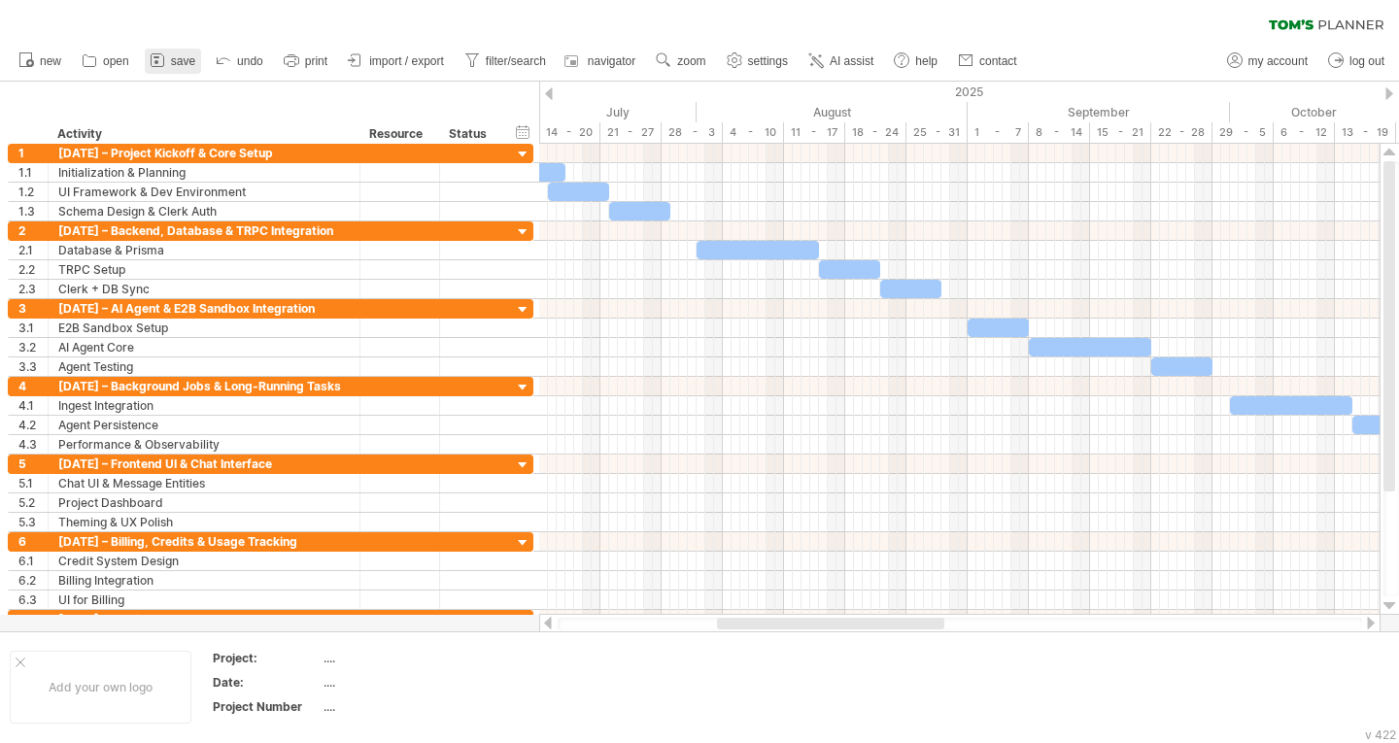
click at [185, 51] on link "save" at bounding box center [173, 61] width 56 height 25
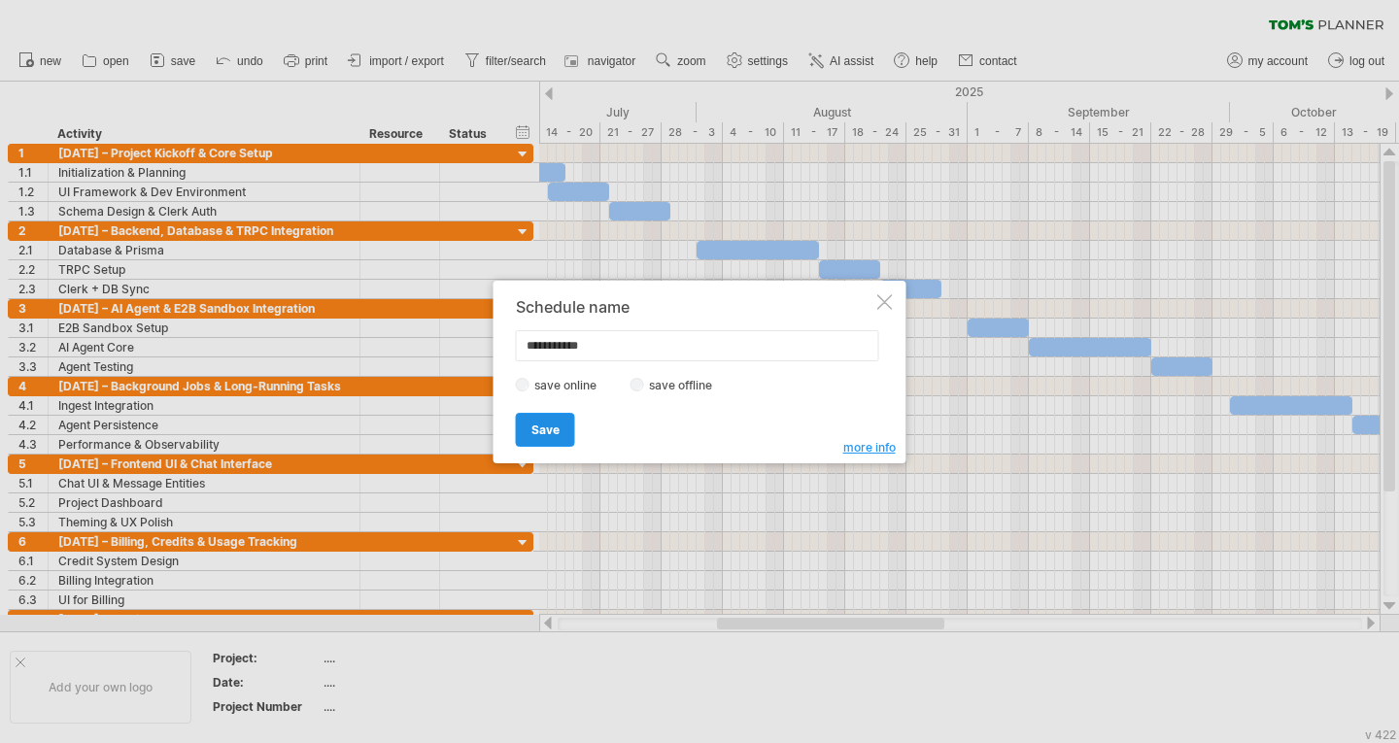
click at [554, 433] on span "Save" at bounding box center [545, 430] width 28 height 15
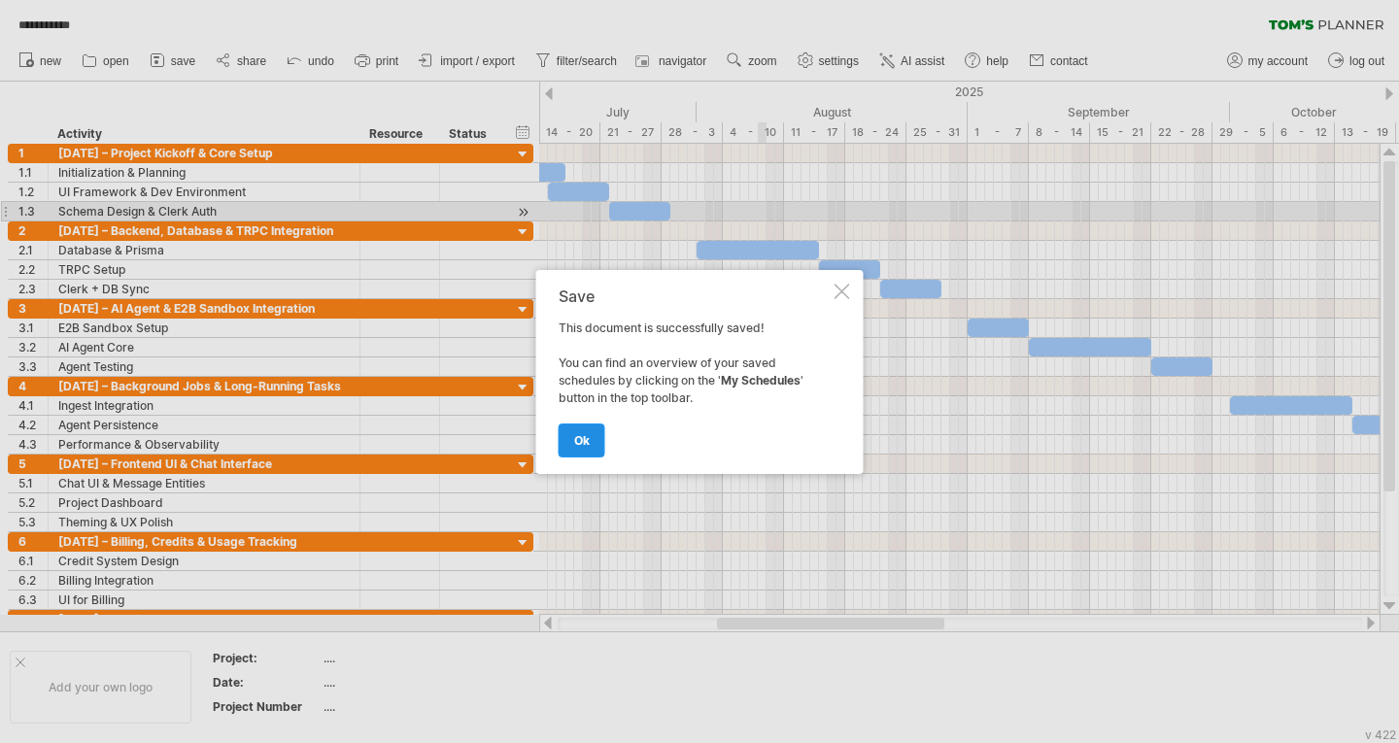
click at [581, 427] on link "ok" at bounding box center [582, 441] width 47 height 34
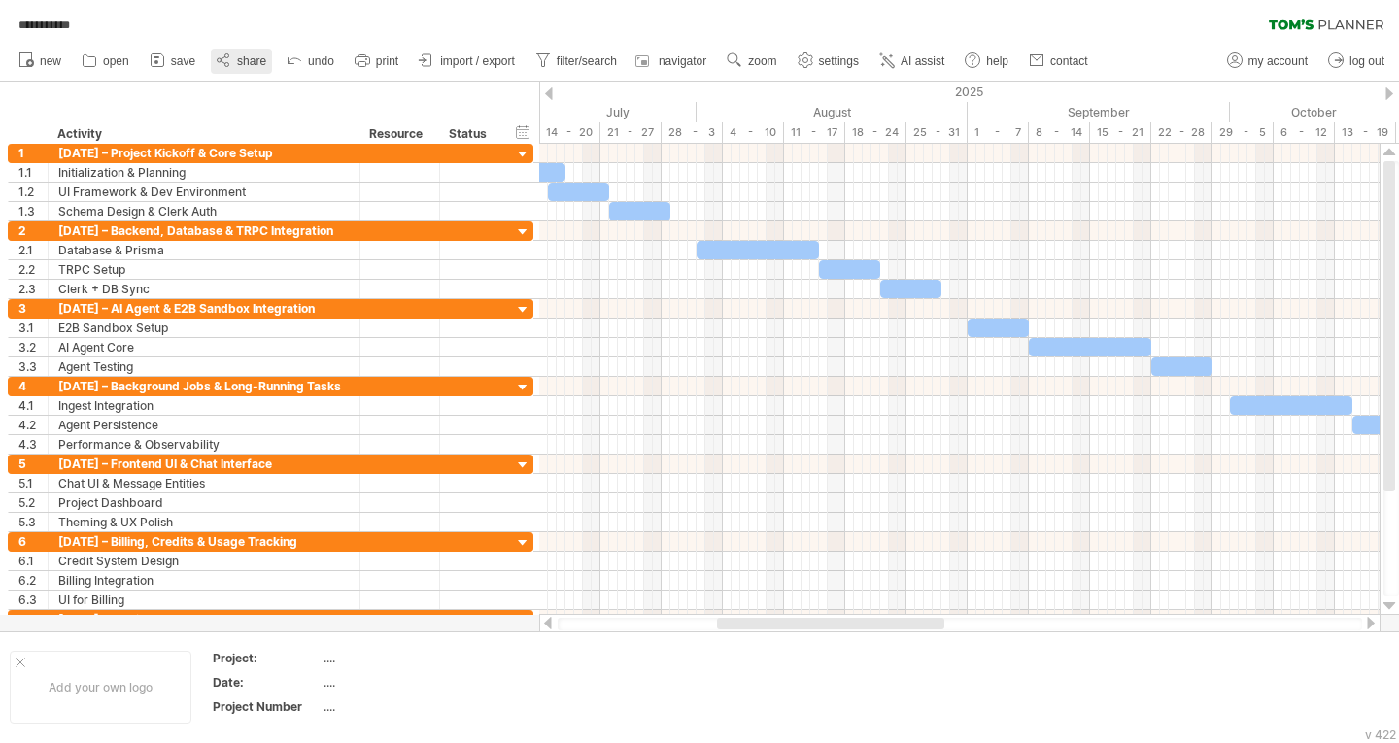
click at [246, 57] on span "share" at bounding box center [251, 61] width 29 height 14
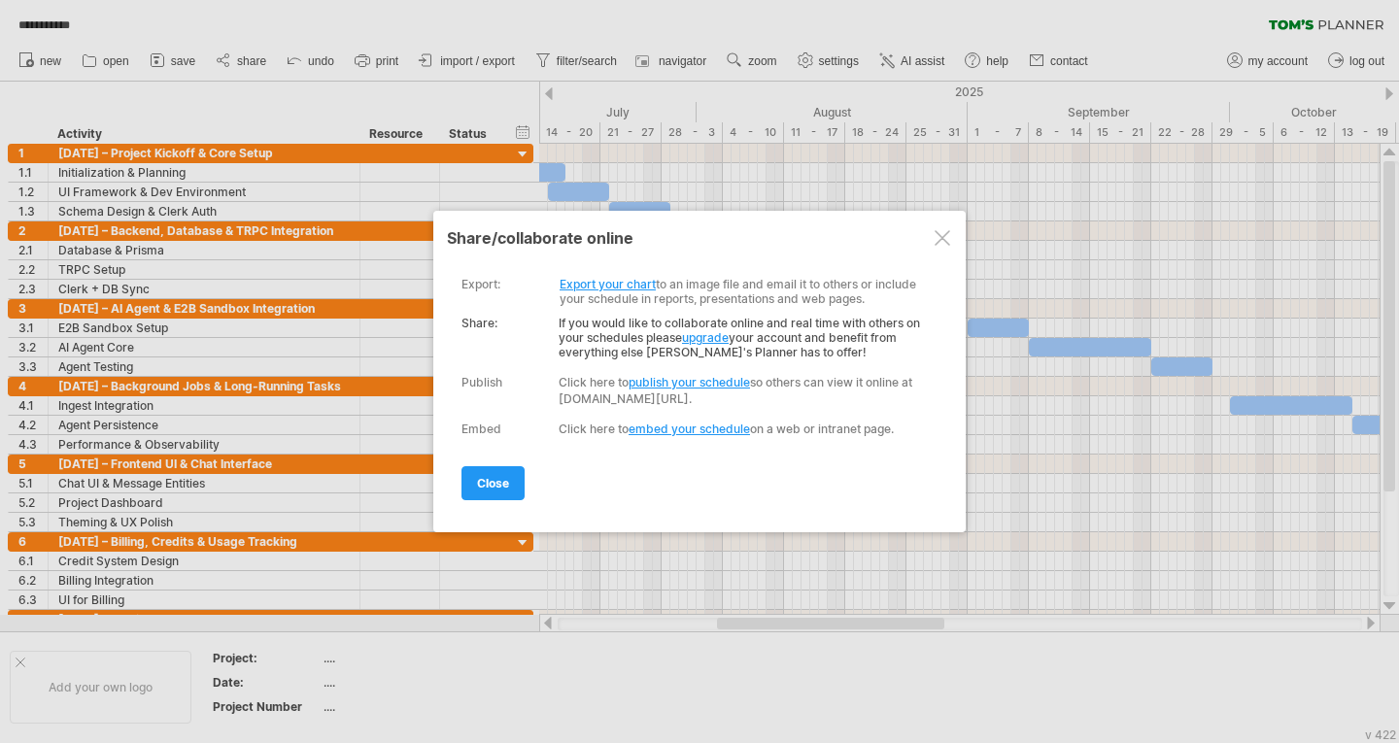
click at [615, 282] on link "Export your chart" at bounding box center [608, 284] width 96 height 15
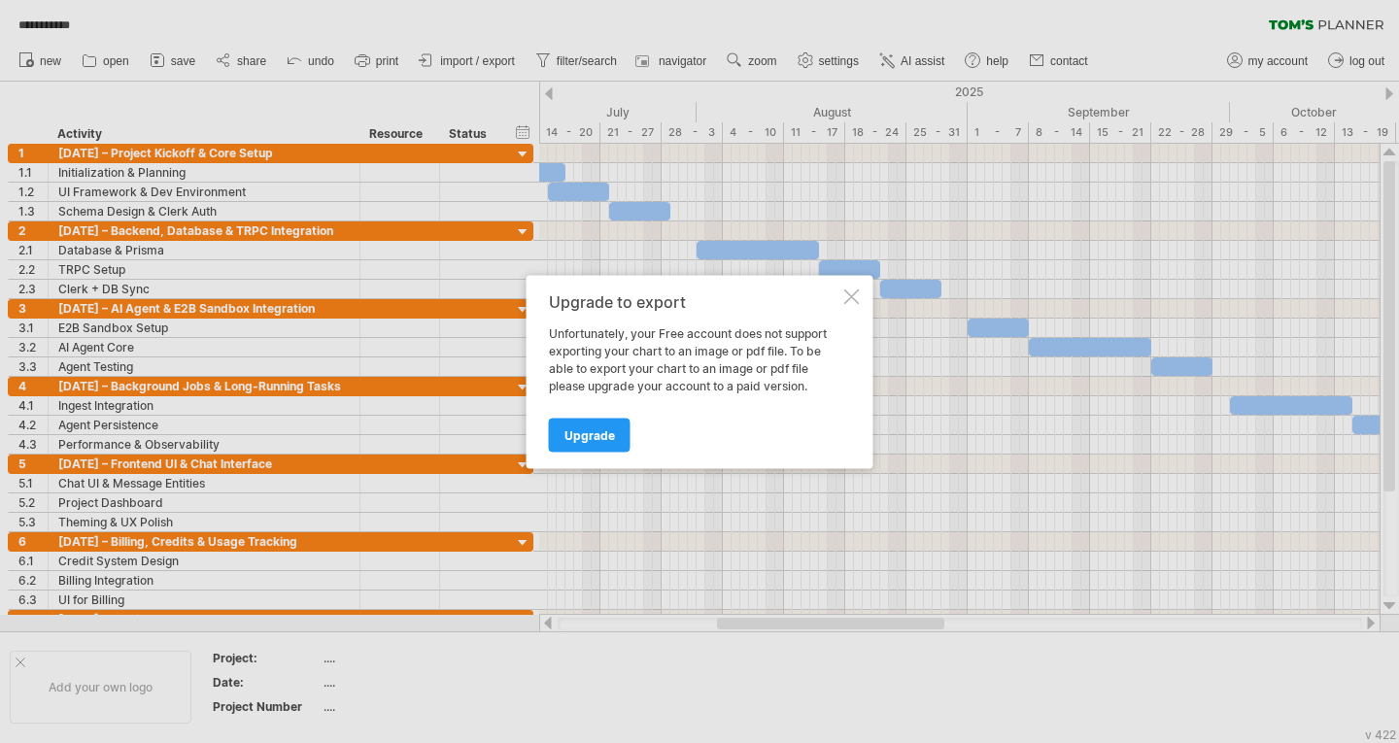
click at [860, 290] on div "Upgrade to export Unfortunately, your Free account does not support exporting y…" at bounding box center [700, 371] width 347 height 193
click at [848, 290] on div at bounding box center [852, 297] width 16 height 16
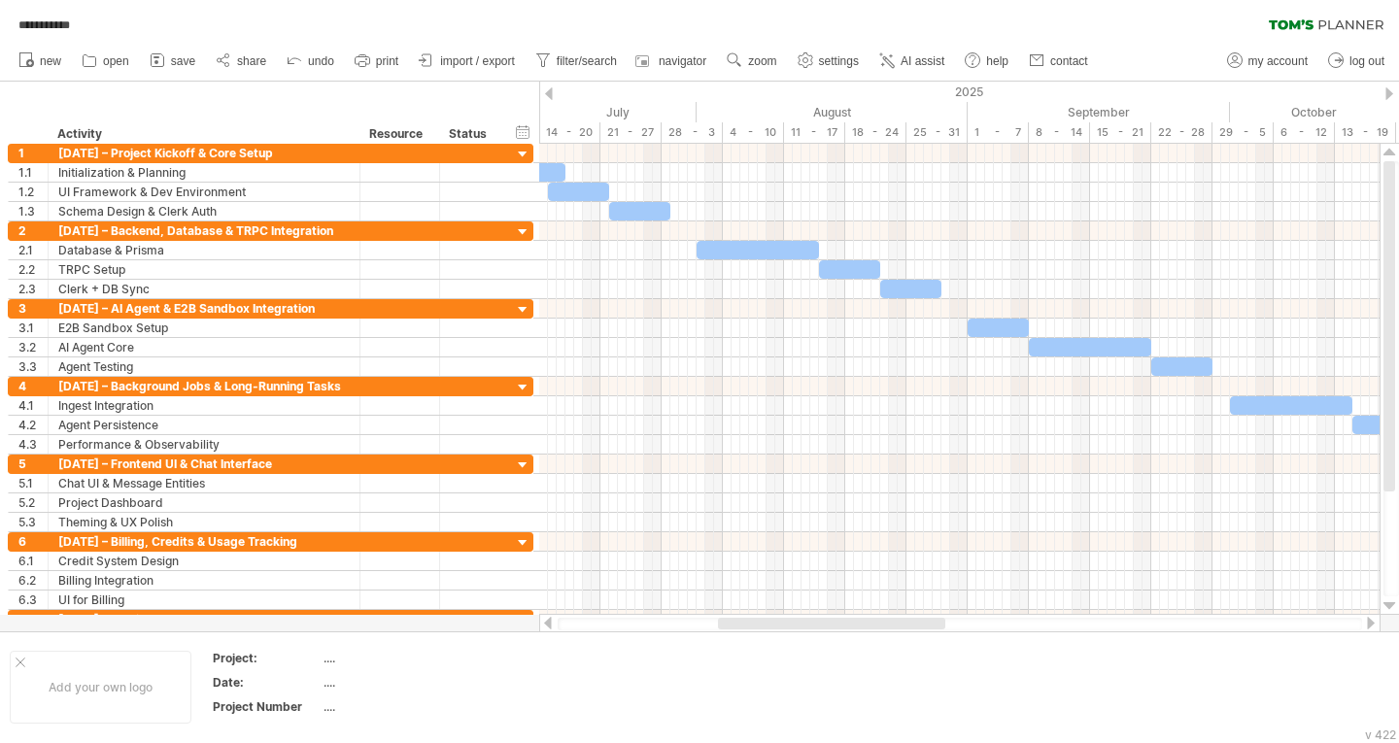
click at [729, 621] on div at bounding box center [831, 624] width 227 height 12
click at [550, 93] on div at bounding box center [549, 93] width 8 height 13
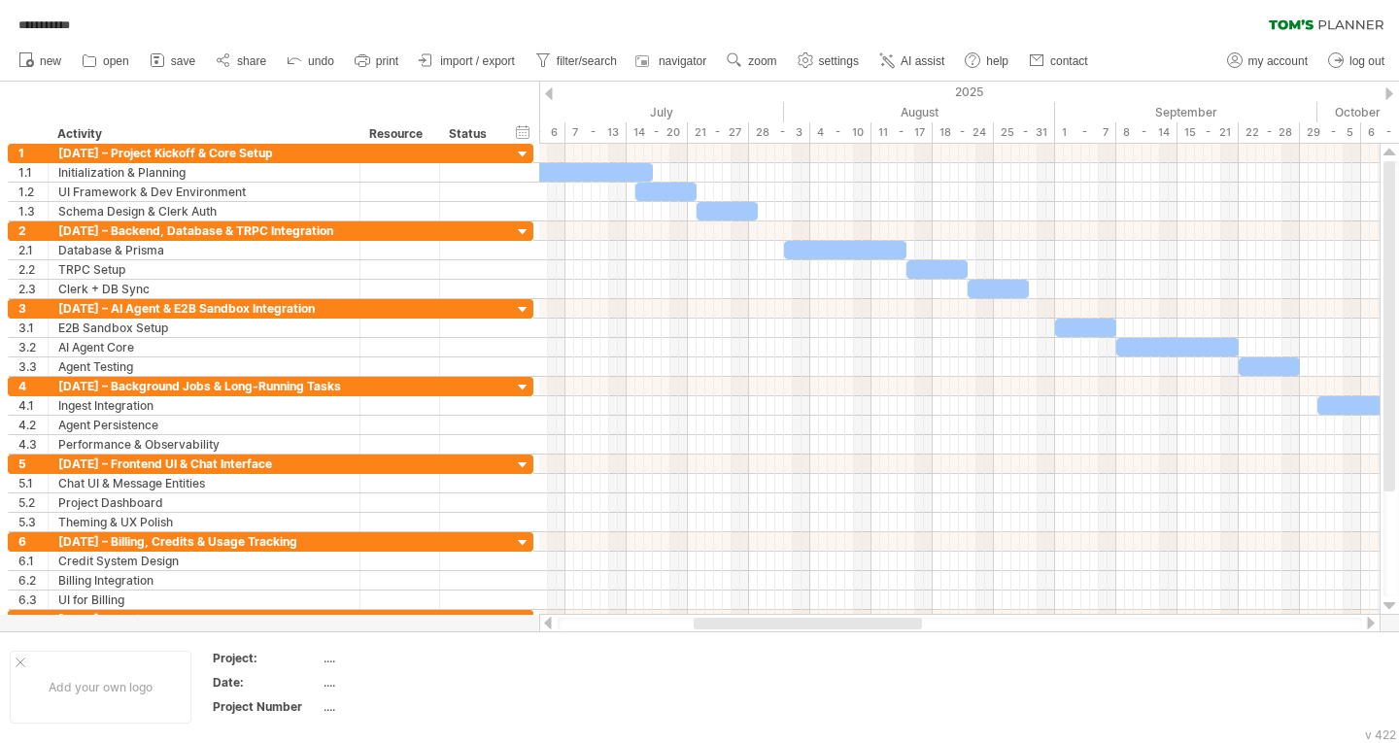
click at [550, 93] on div at bounding box center [549, 93] width 8 height 13
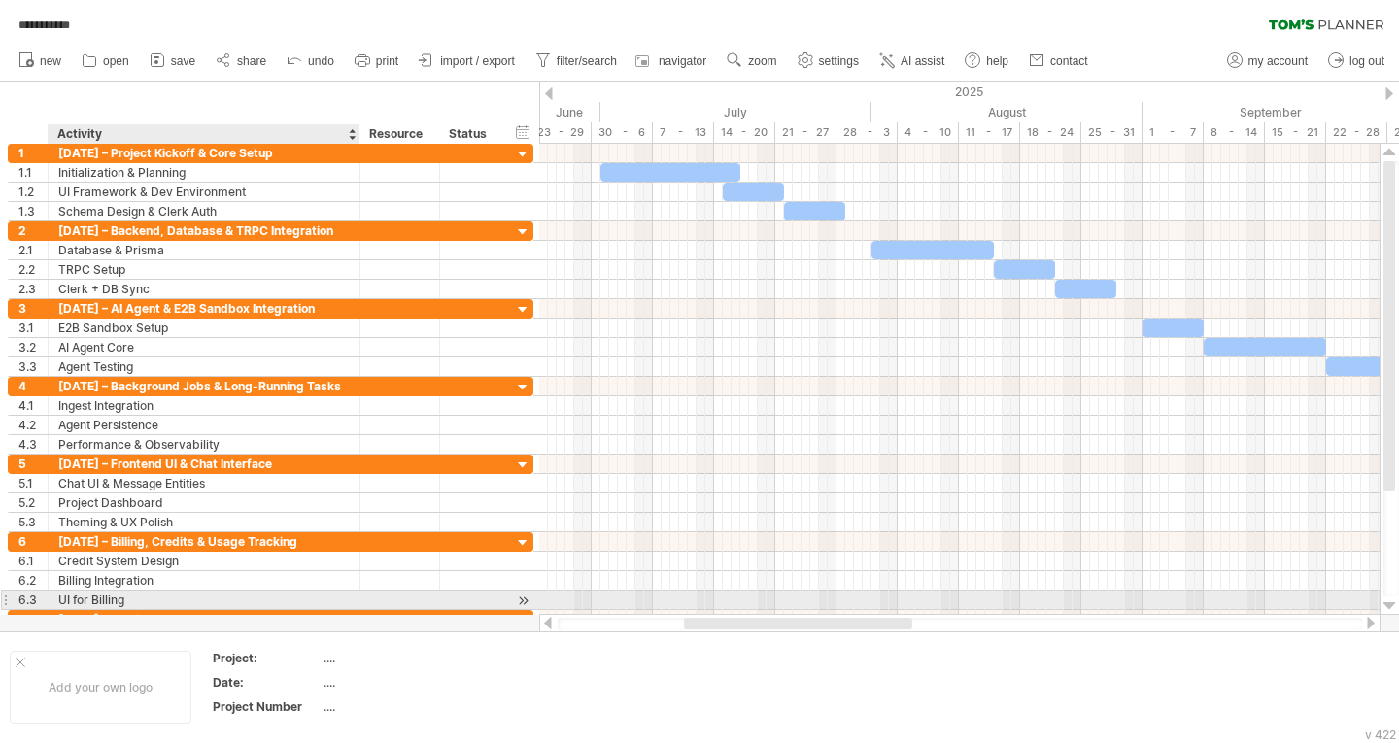
drag, startPoint x: 494, startPoint y: 624, endPoint x: 164, endPoint y: 604, distance: 329.9
click at [164, 604] on div "**********" at bounding box center [699, 371] width 1399 height 743
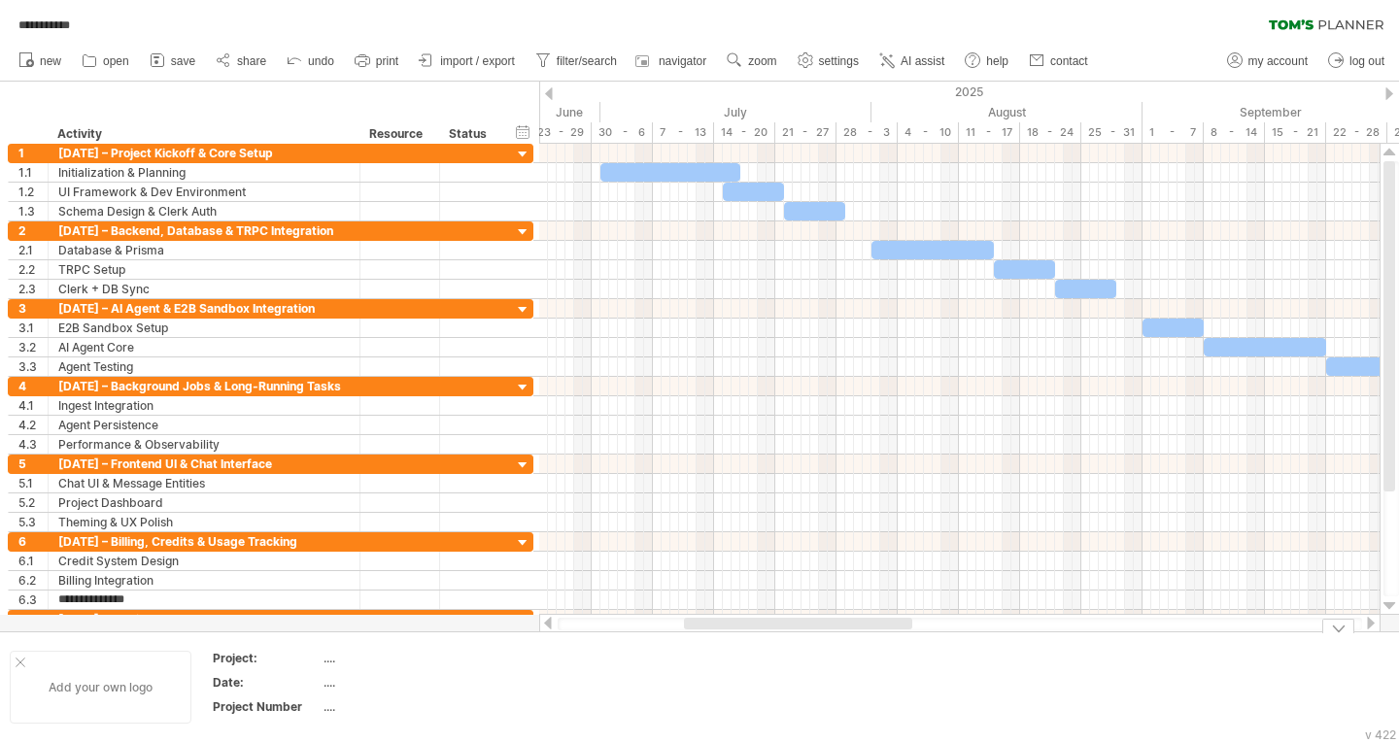
click at [12, 659] on div "Add your own logo" at bounding box center [101, 687] width 182 height 73
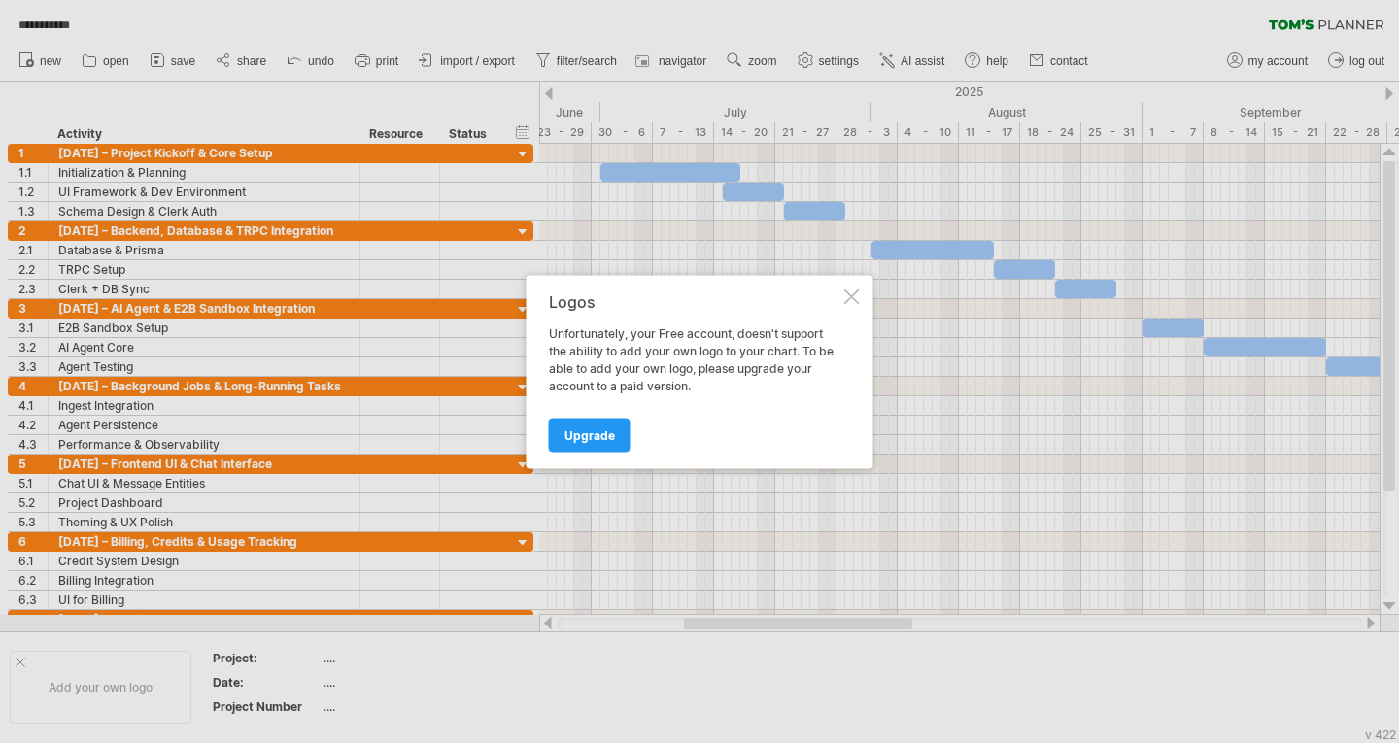
click at [853, 292] on div at bounding box center [852, 297] width 16 height 16
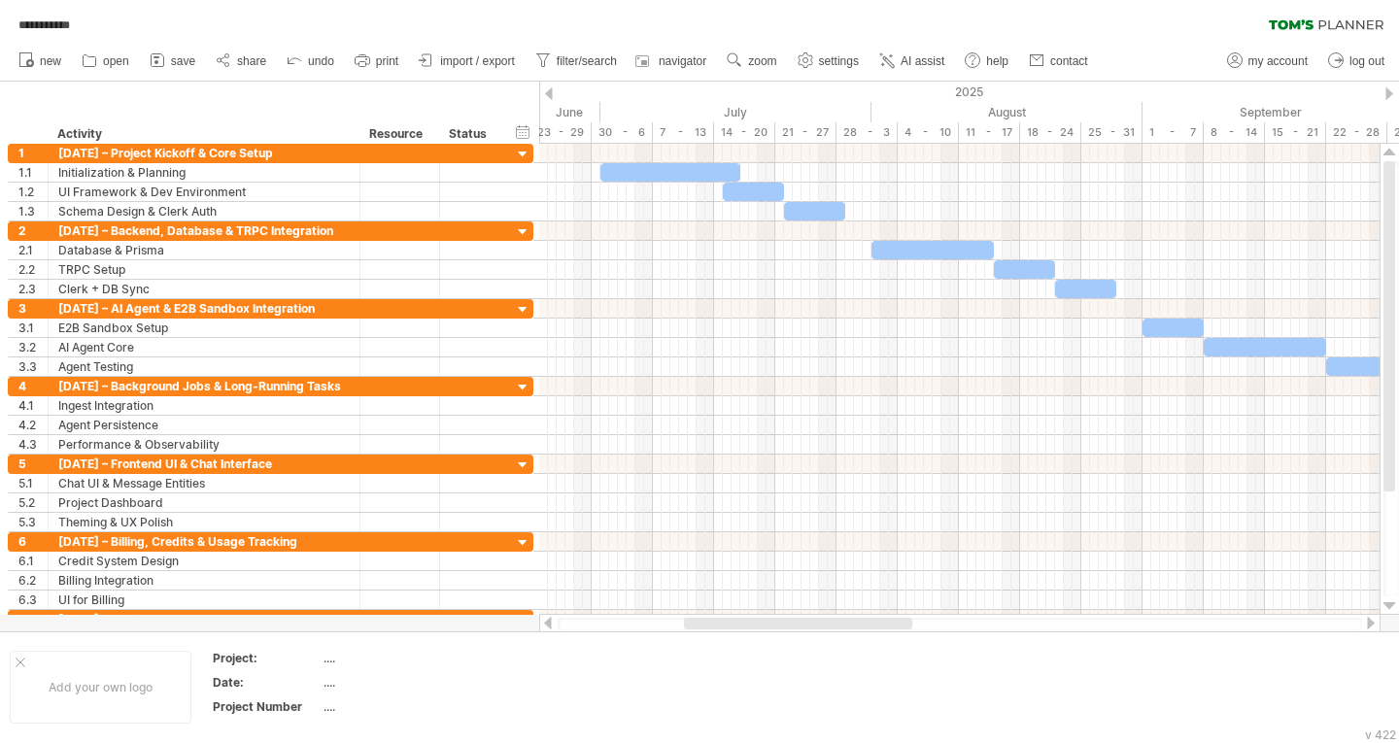
drag, startPoint x: 709, startPoint y: 630, endPoint x: 751, endPoint y: 626, distance: 42.0
click at [751, 626] on div at bounding box center [960, 624] width 804 height 13
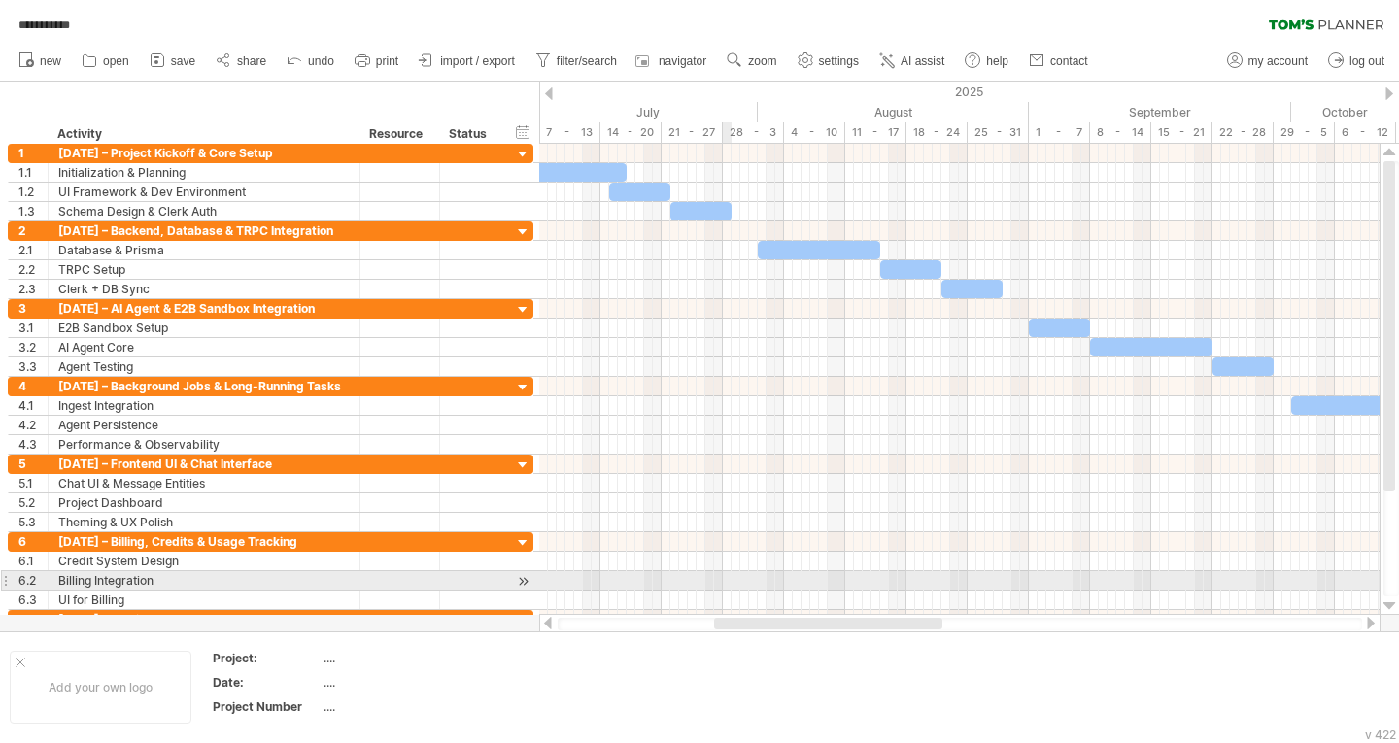
drag, startPoint x: 700, startPoint y: 624, endPoint x: 731, endPoint y: 584, distance: 49.9
click at [731, 584] on div "**********" at bounding box center [699, 371] width 1399 height 743
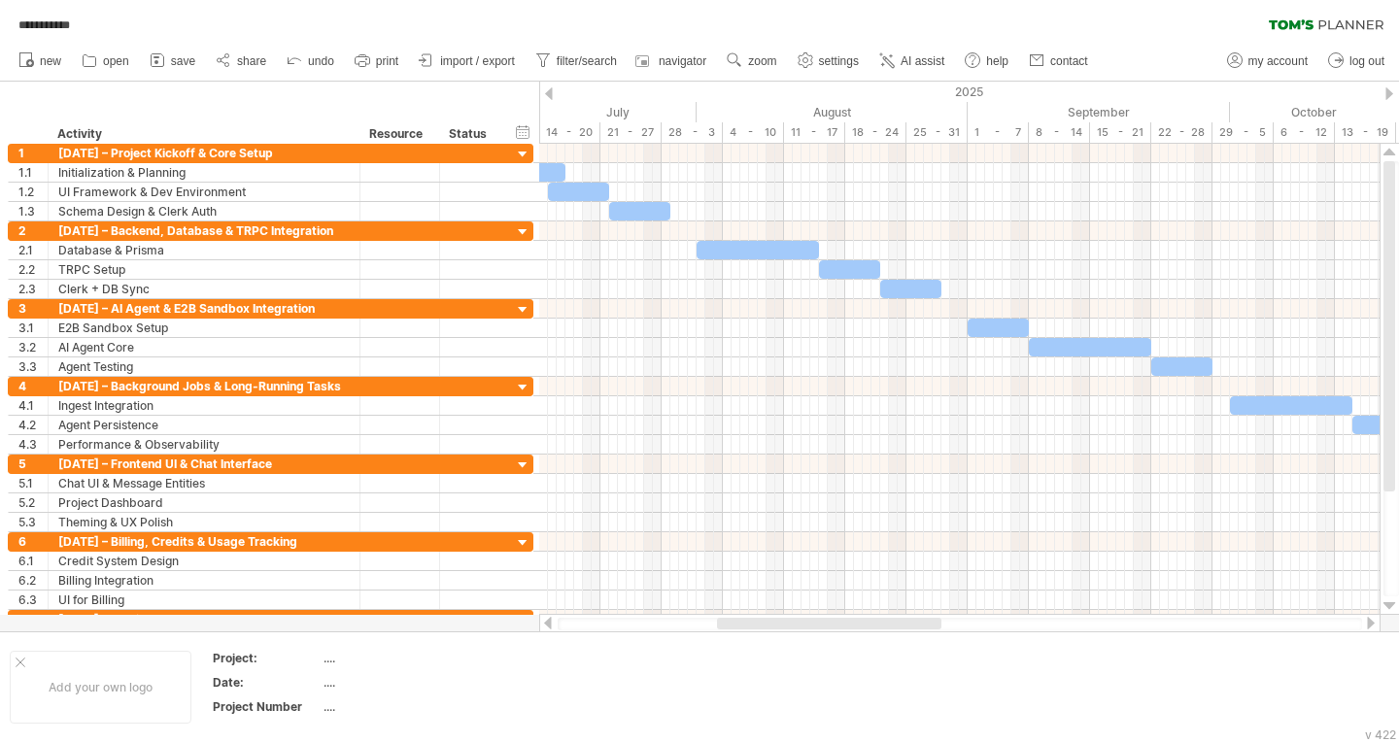
drag, startPoint x: 804, startPoint y: 626, endPoint x: 821, endPoint y: 629, distance: 16.8
click at [821, 629] on div at bounding box center [829, 624] width 224 height 12
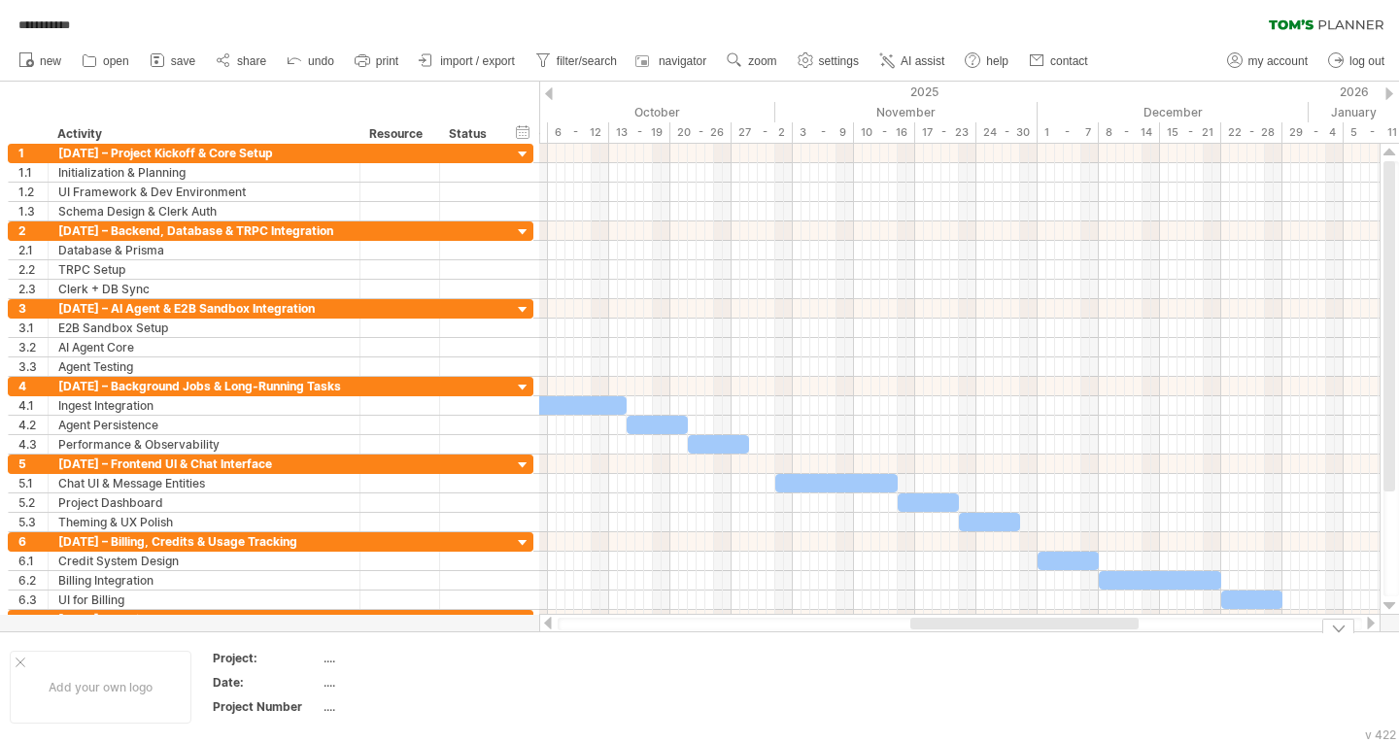
drag, startPoint x: 922, startPoint y: 625, endPoint x: 1115, endPoint y: 635, distance: 193.6
click at [1115, 635] on div "**********" at bounding box center [699, 371] width 1399 height 743
